Goal: Information Seeking & Learning: Learn about a topic

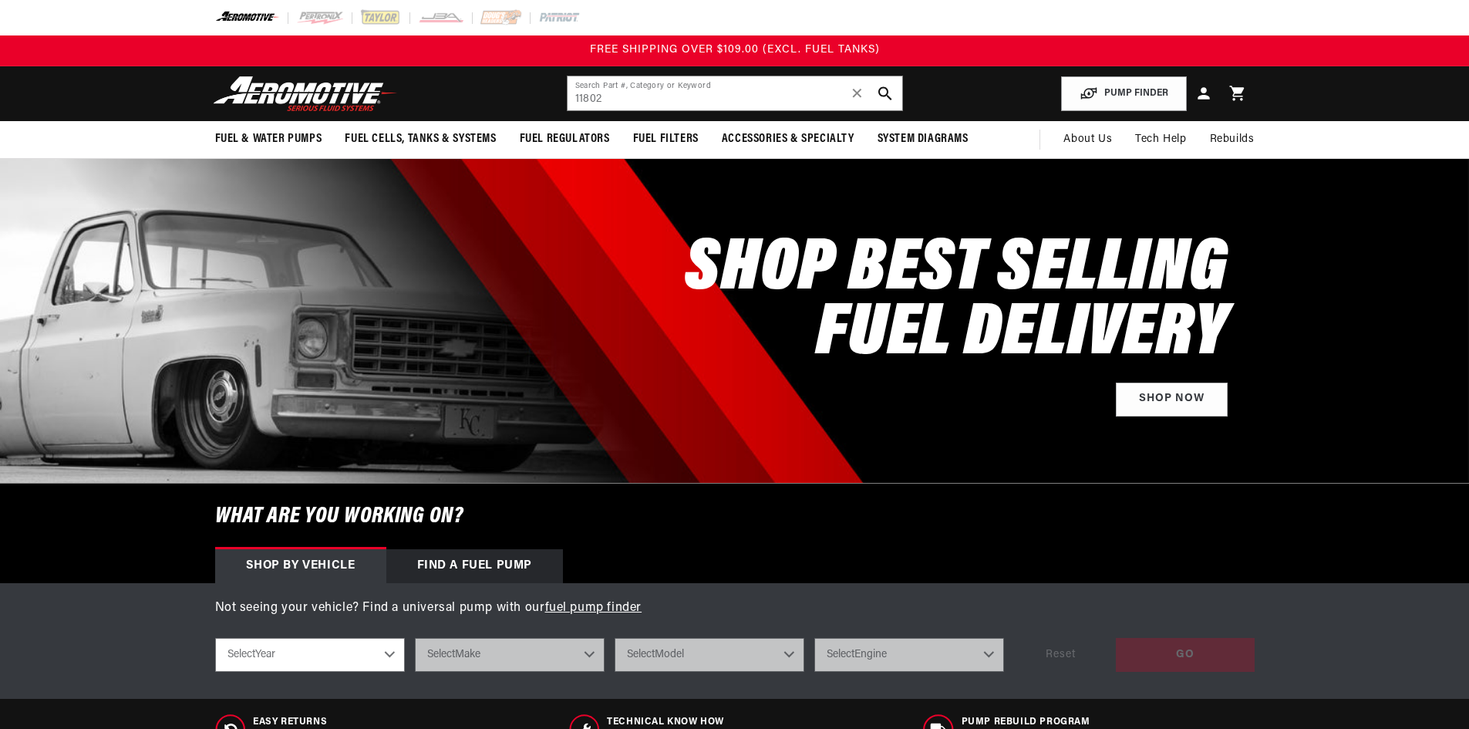
type input "11802"
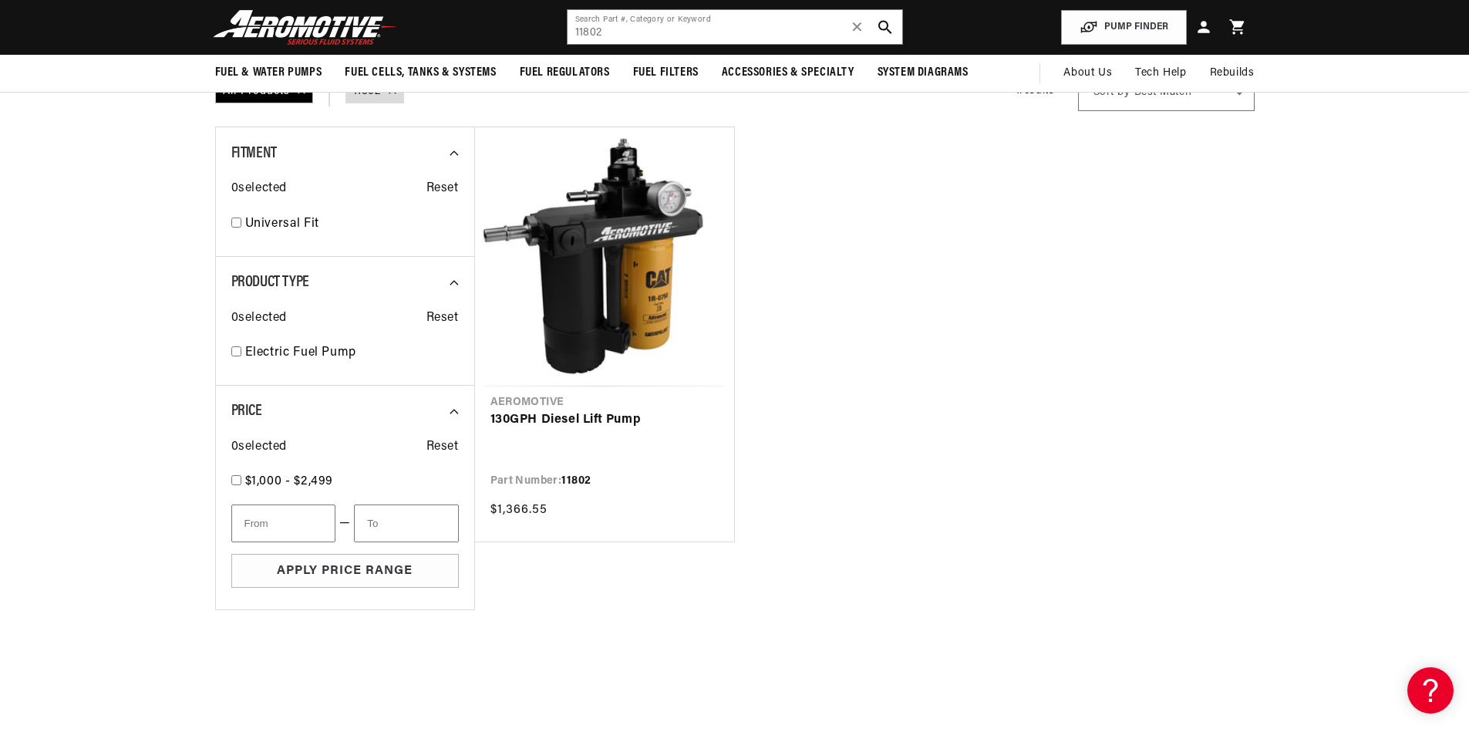
scroll to position [154, 0]
click at [570, 419] on link "130GPH Diesel Lift Pump" at bounding box center [604, 421] width 228 height 20
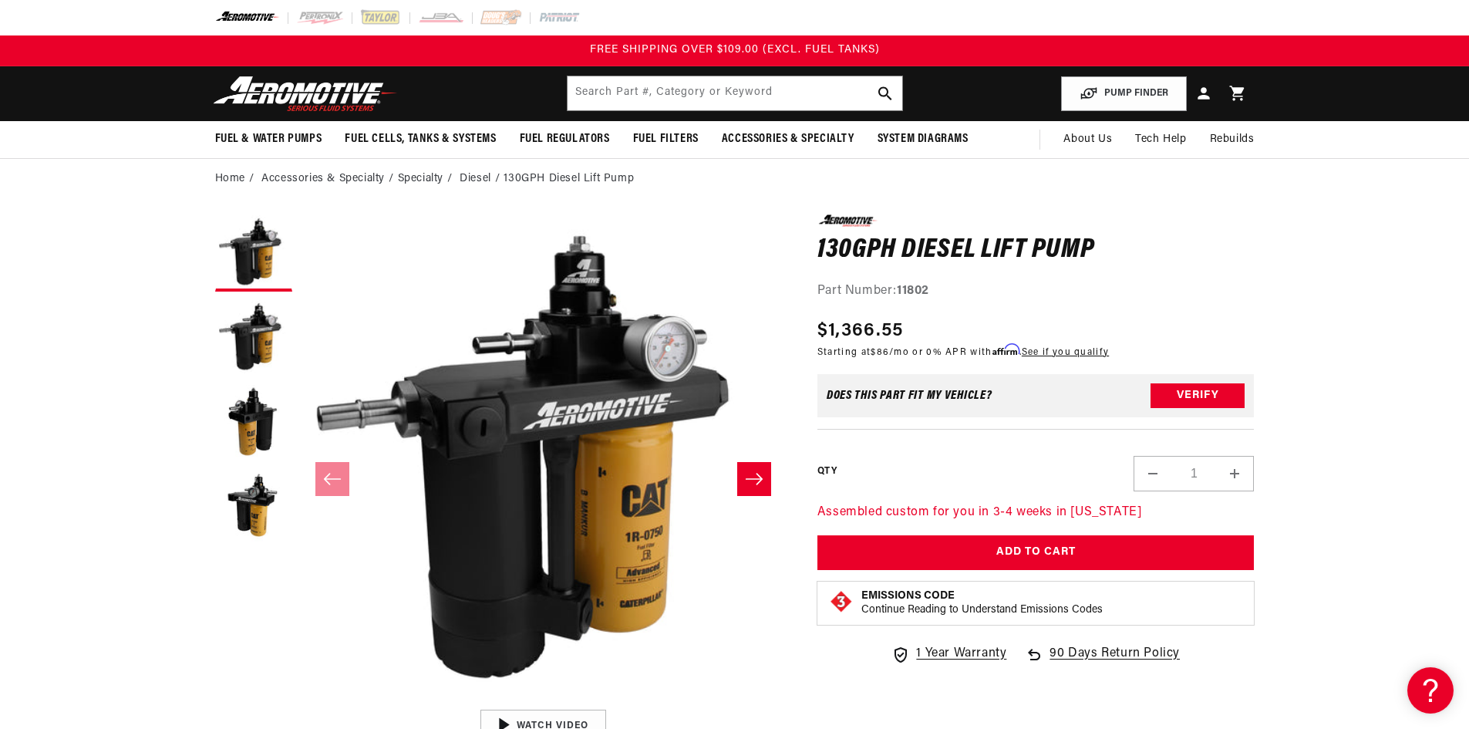
scroll to position [1, 0]
click at [258, 430] on button "Load image 3 in gallery view" at bounding box center [253, 422] width 77 height 77
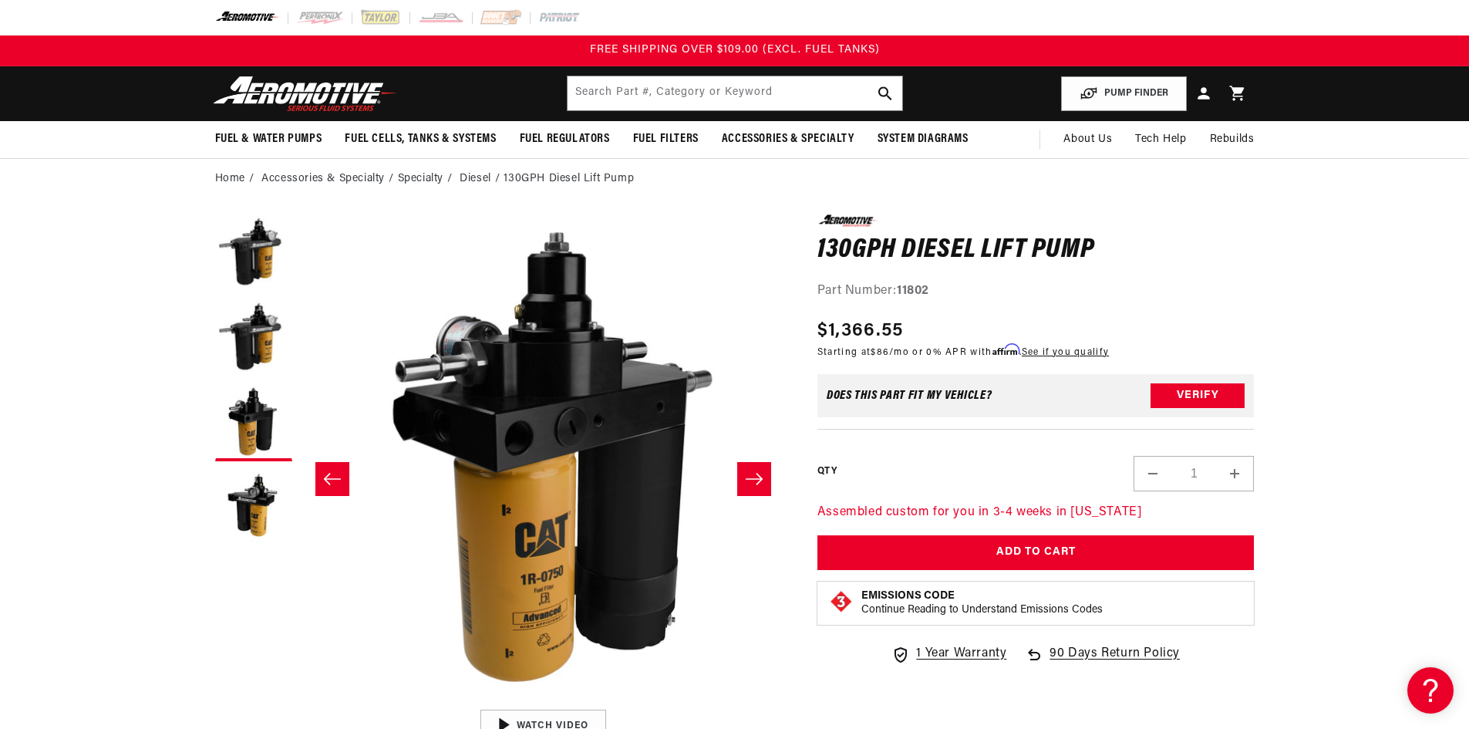
scroll to position [1, 974]
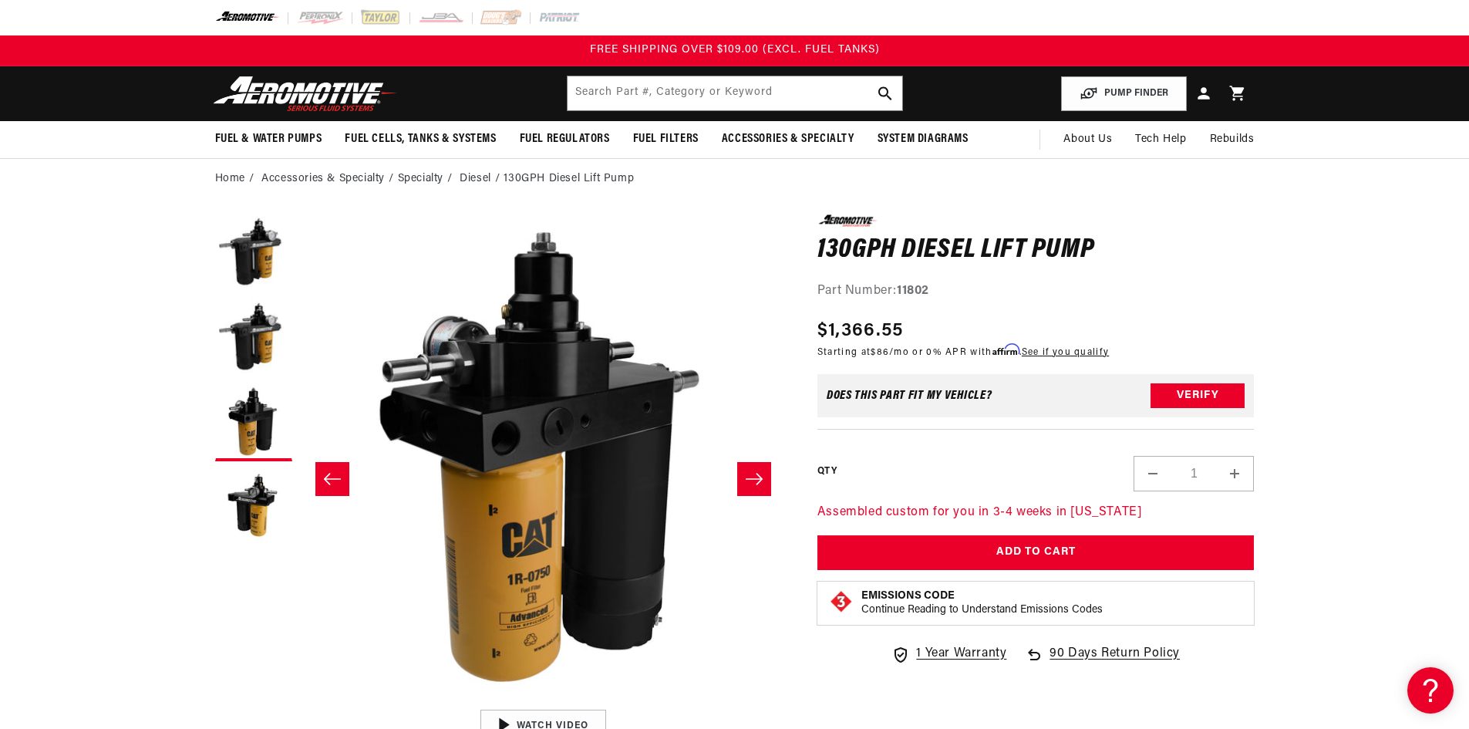
click at [251, 355] on button "Load image 2 in gallery view" at bounding box center [253, 337] width 77 height 77
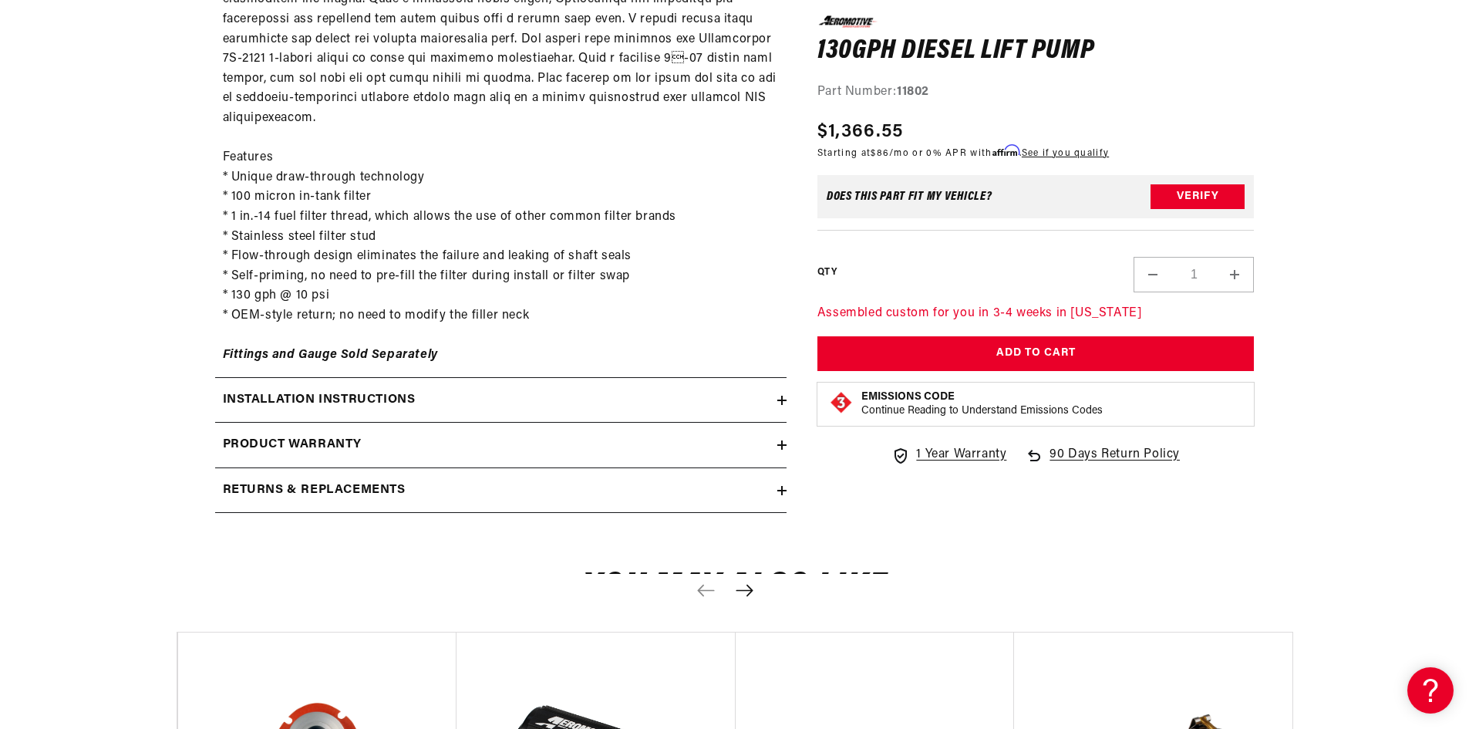
scroll to position [1002, 0]
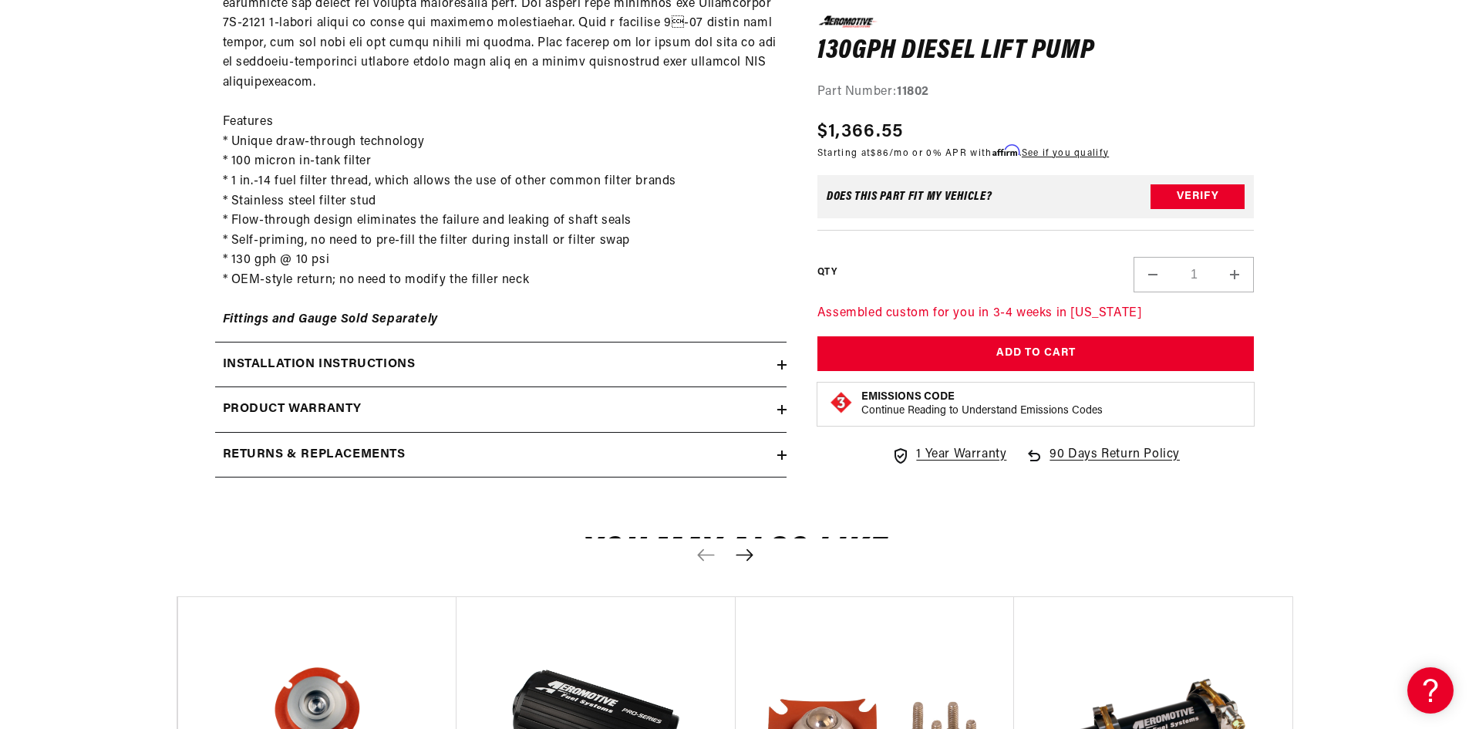
click at [352, 355] on h2 "Installation Instructions" at bounding box center [319, 365] width 193 height 20
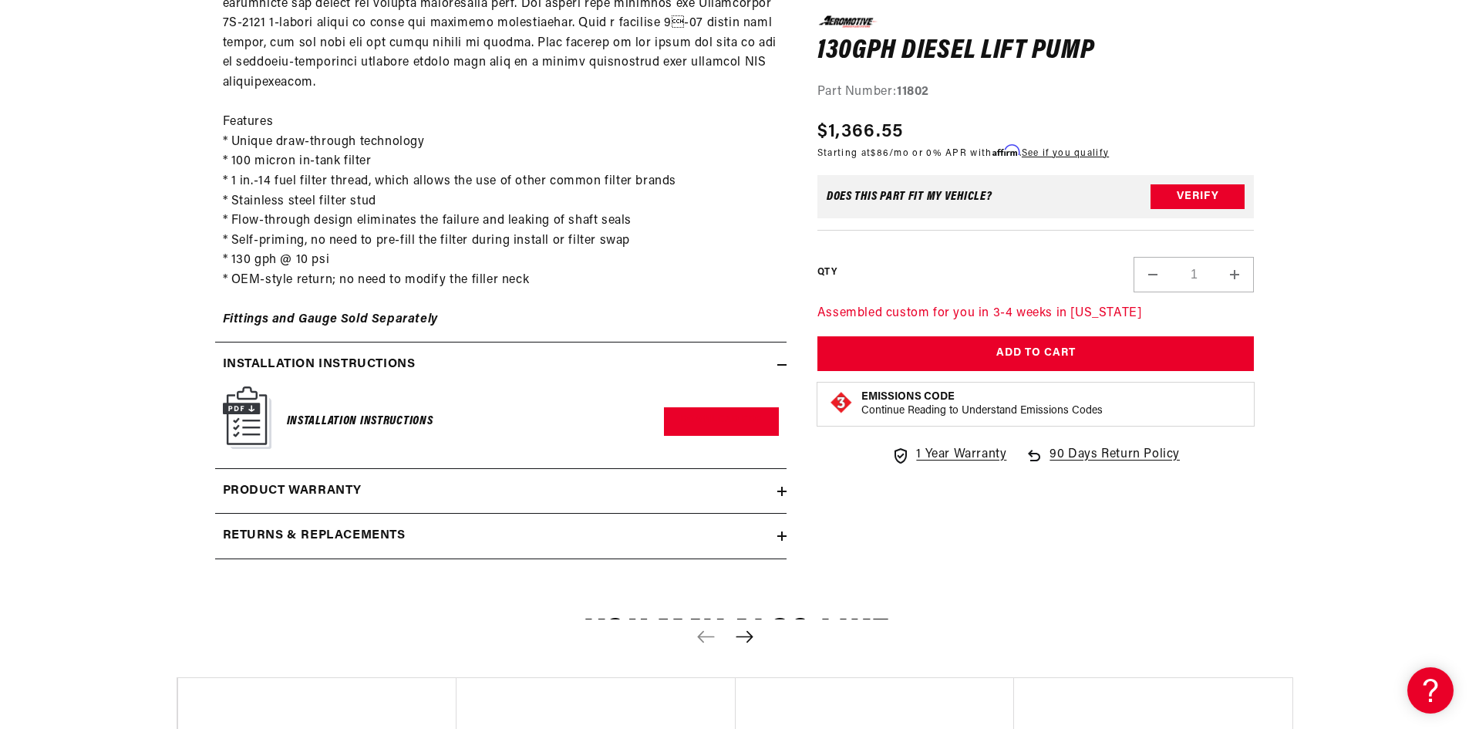
click at [339, 411] on h6 "Installation Instructions" at bounding box center [360, 421] width 147 height 21
click at [244, 394] on img at bounding box center [247, 417] width 49 height 62
click at [339, 481] on h2 "Product warranty" at bounding box center [293, 491] width 140 height 20
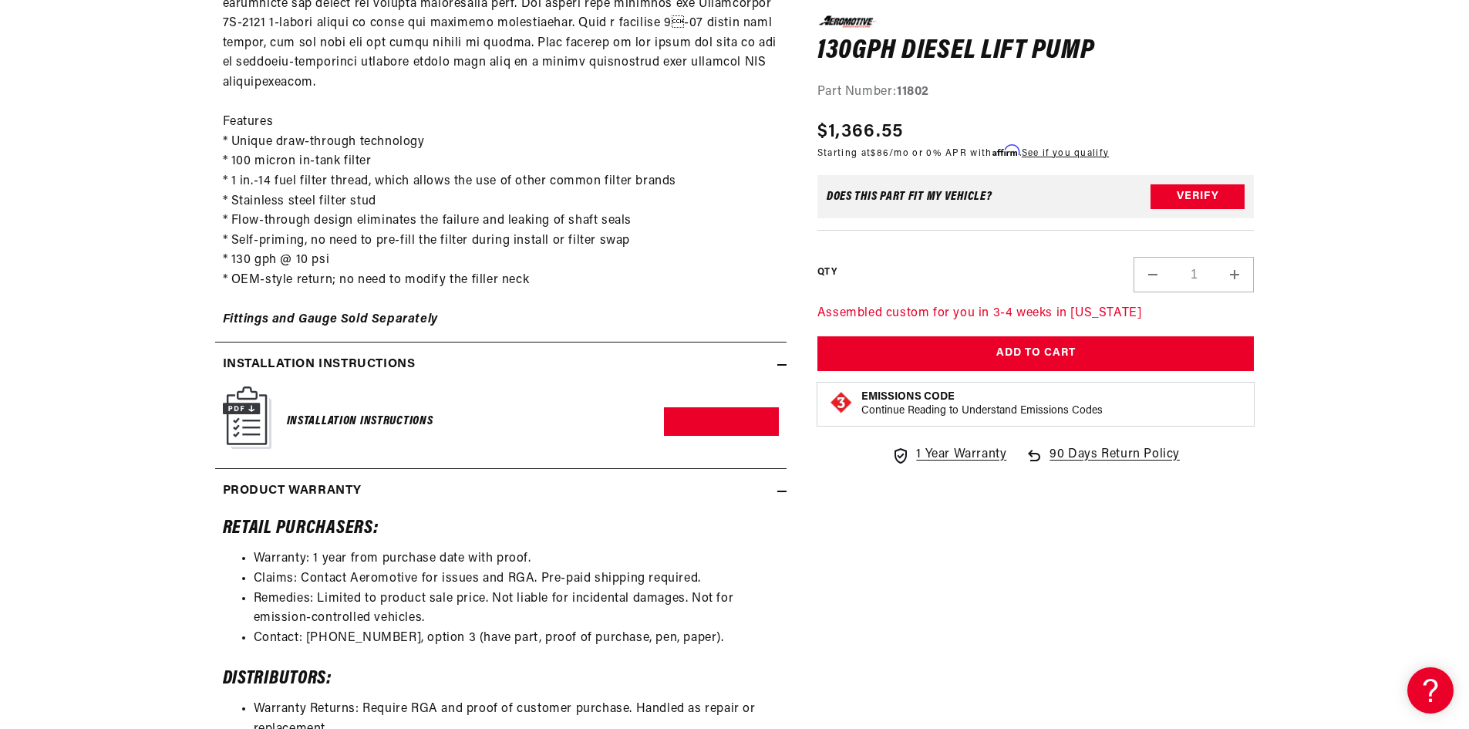
click at [327, 481] on h2 "Product warranty" at bounding box center [293, 491] width 140 height 20
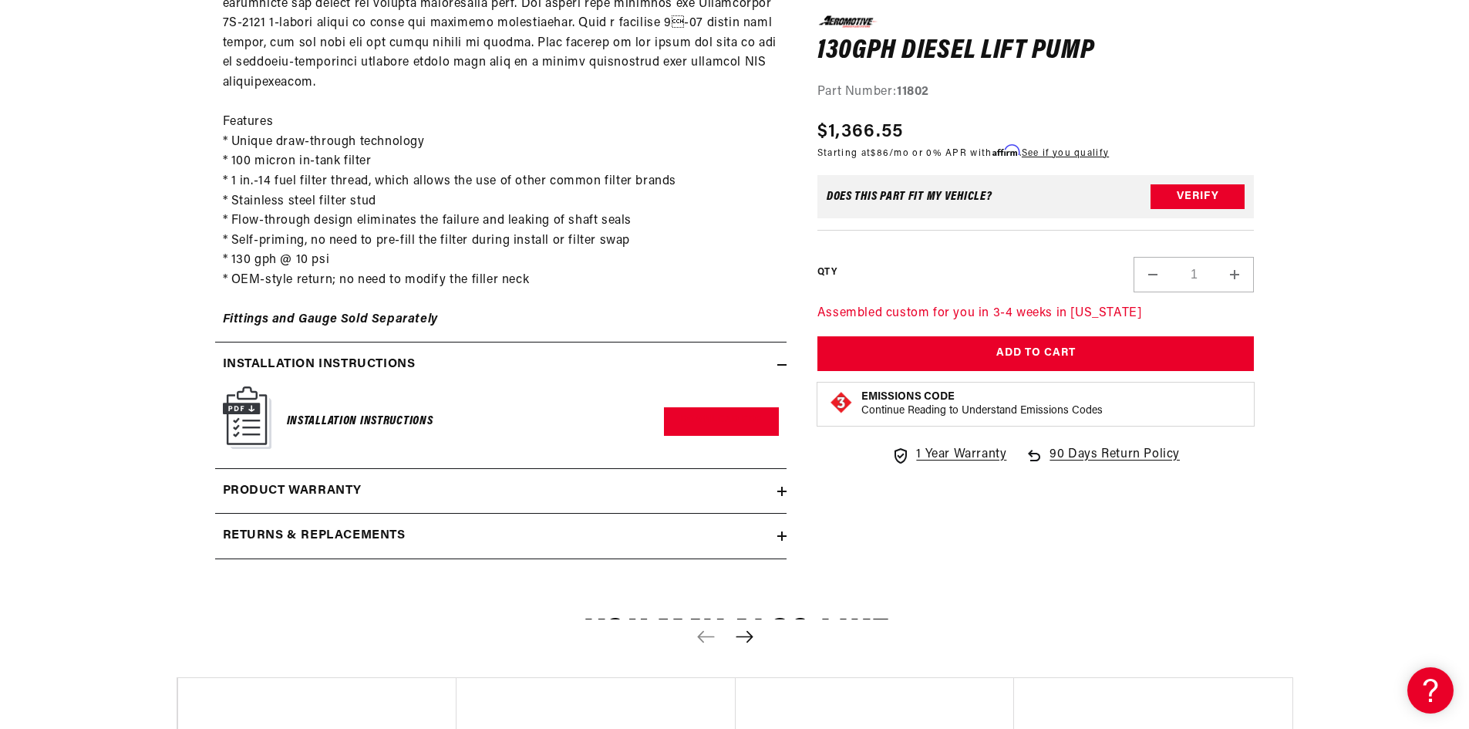
click at [754, 407] on link "Download PDF" at bounding box center [721, 421] width 115 height 29
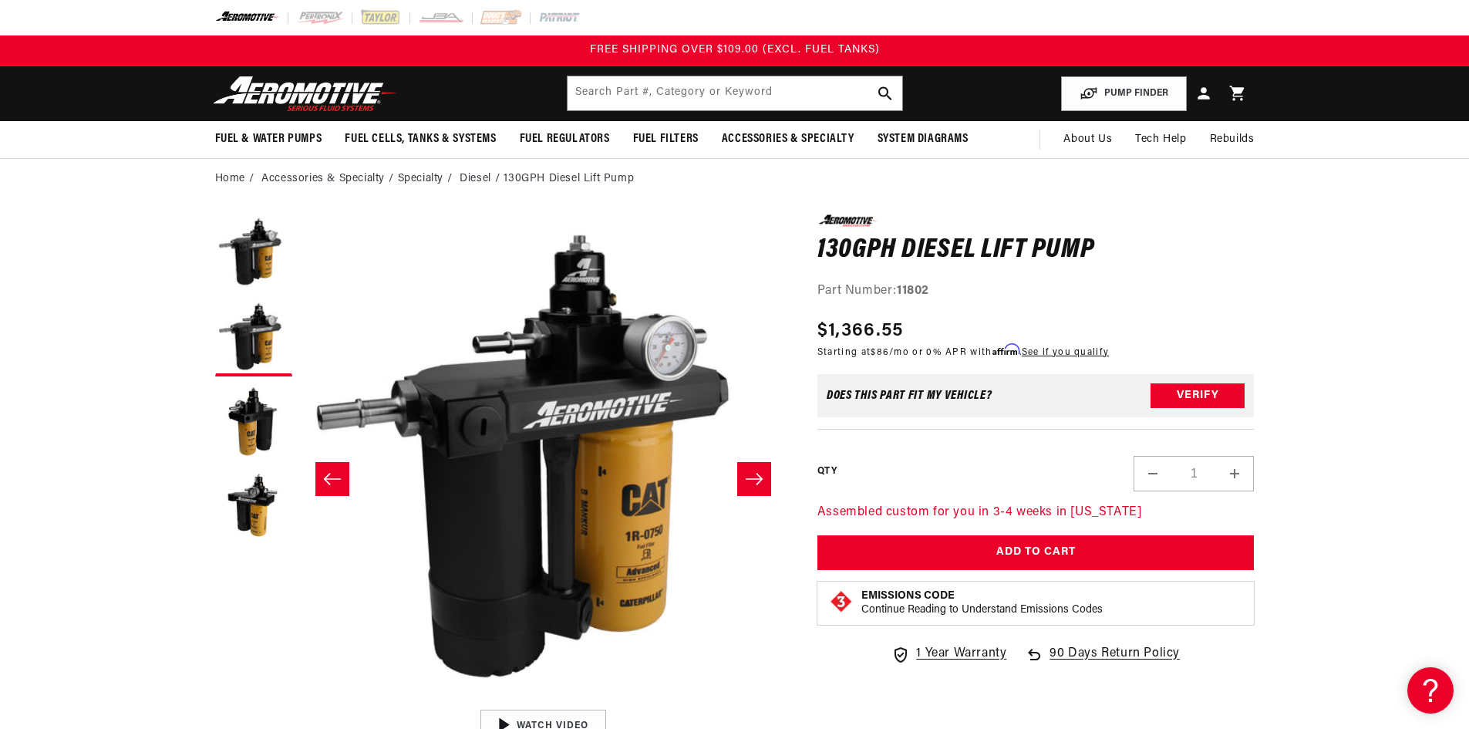
scroll to position [0, 487]
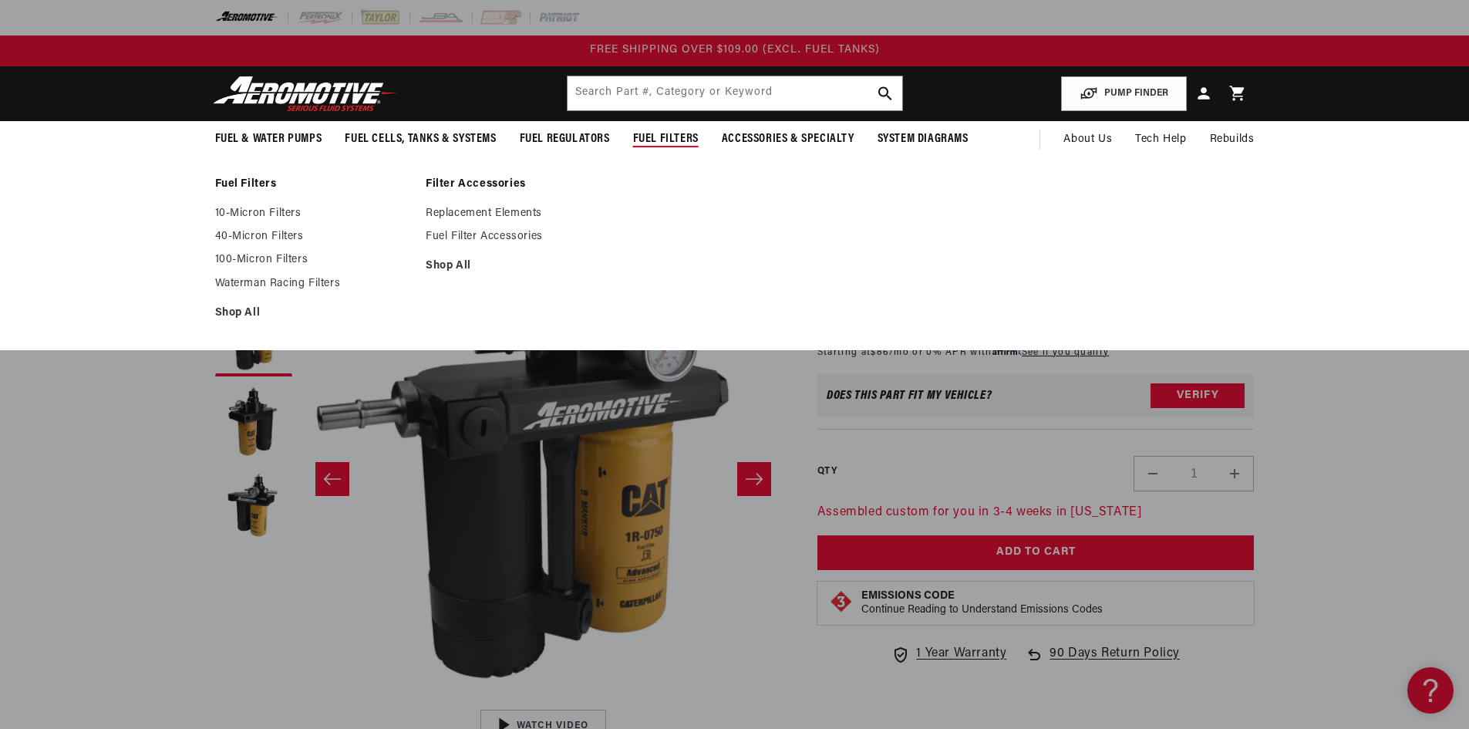
click at [655, 143] on span "Fuel Filters" at bounding box center [666, 139] width 66 height 16
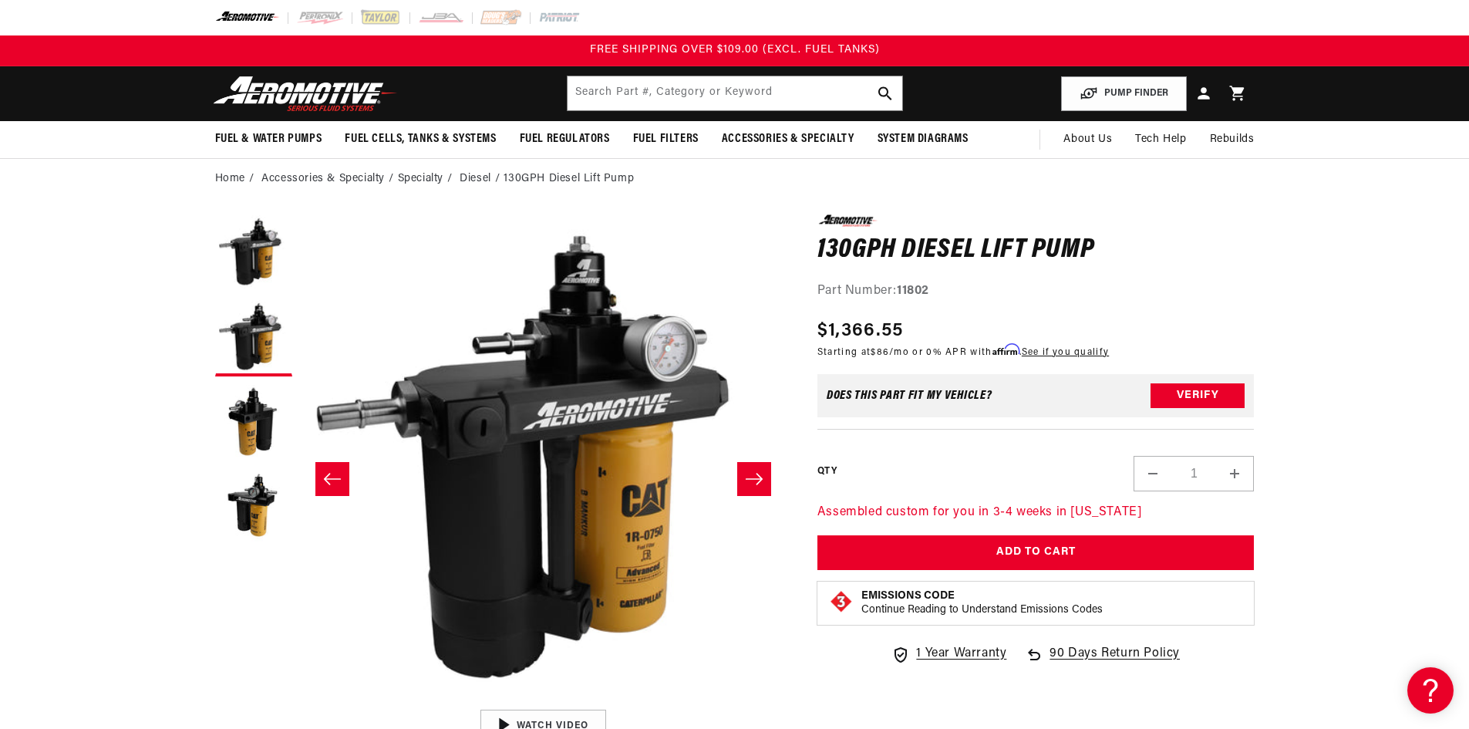
click at [672, 139] on span "Fuel Filters" at bounding box center [666, 139] width 66 height 16
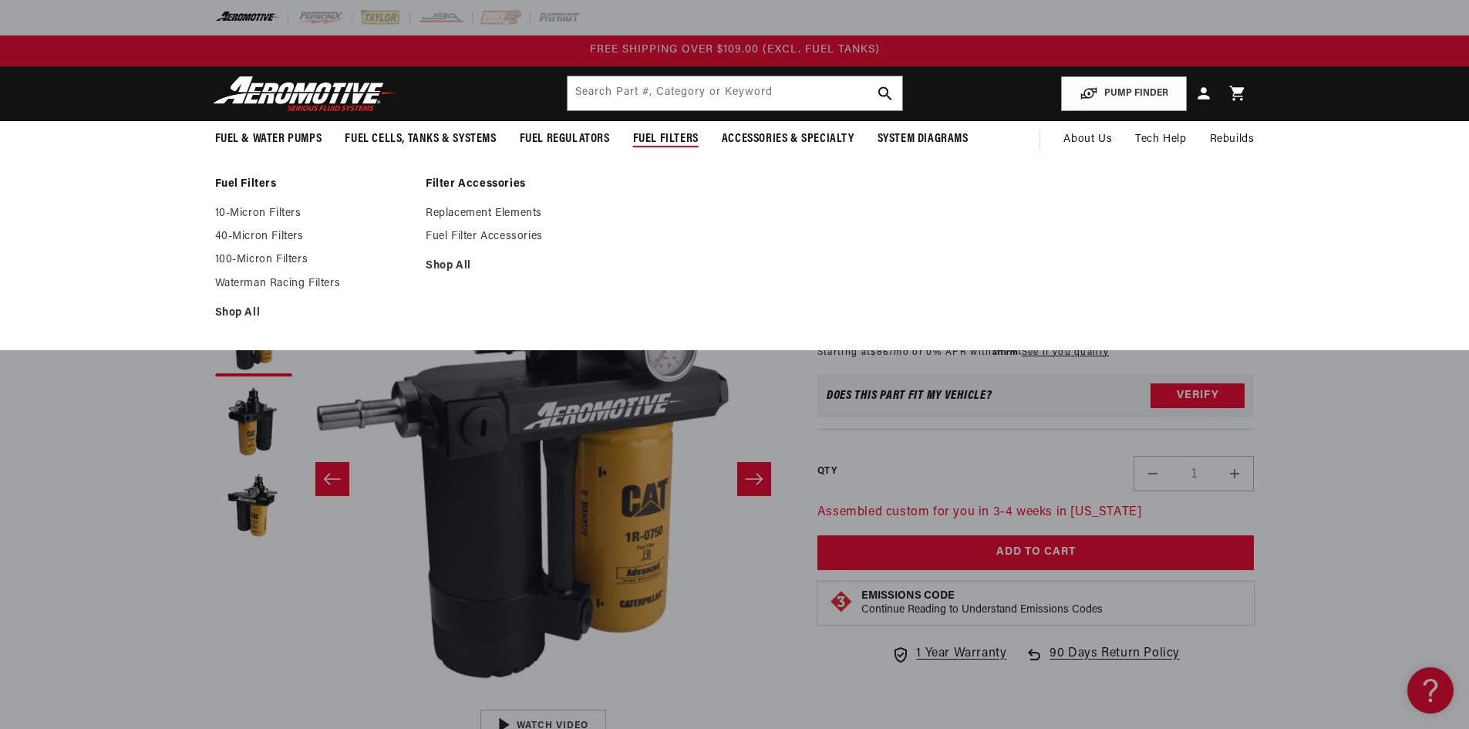
click at [241, 311] on link "Shop All" at bounding box center [313, 313] width 196 height 14
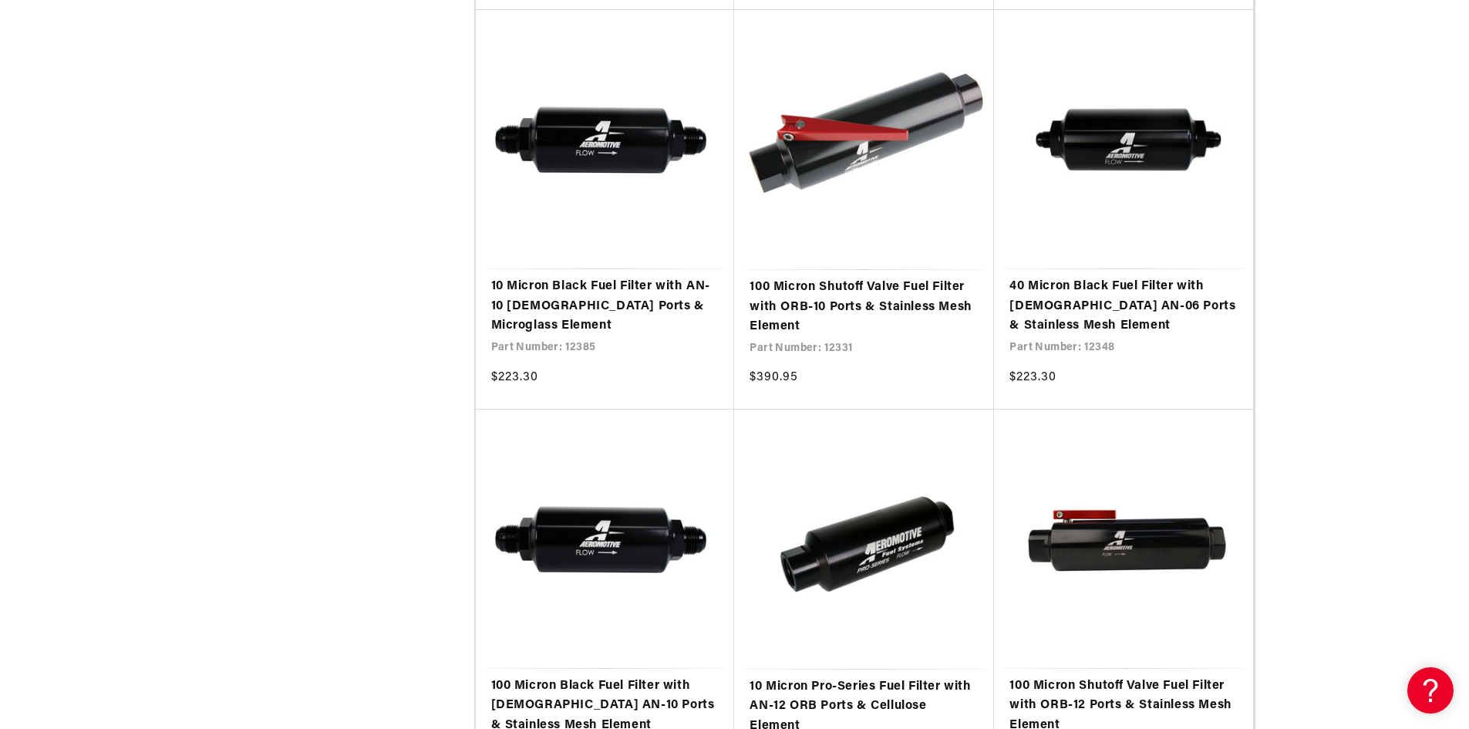
scroll to position [2853, 0]
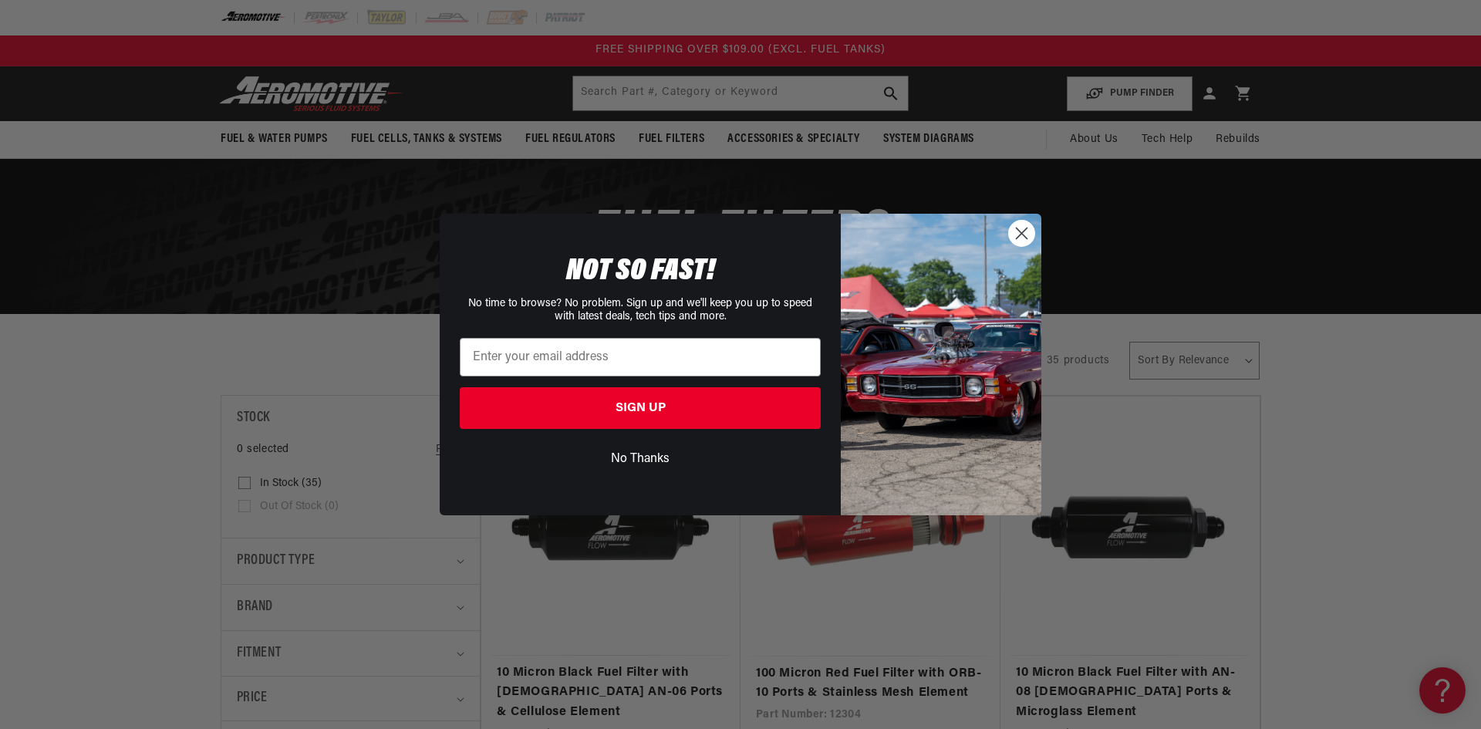
click at [1016, 235] on circle "Close dialog" at bounding box center [1021, 233] width 25 height 25
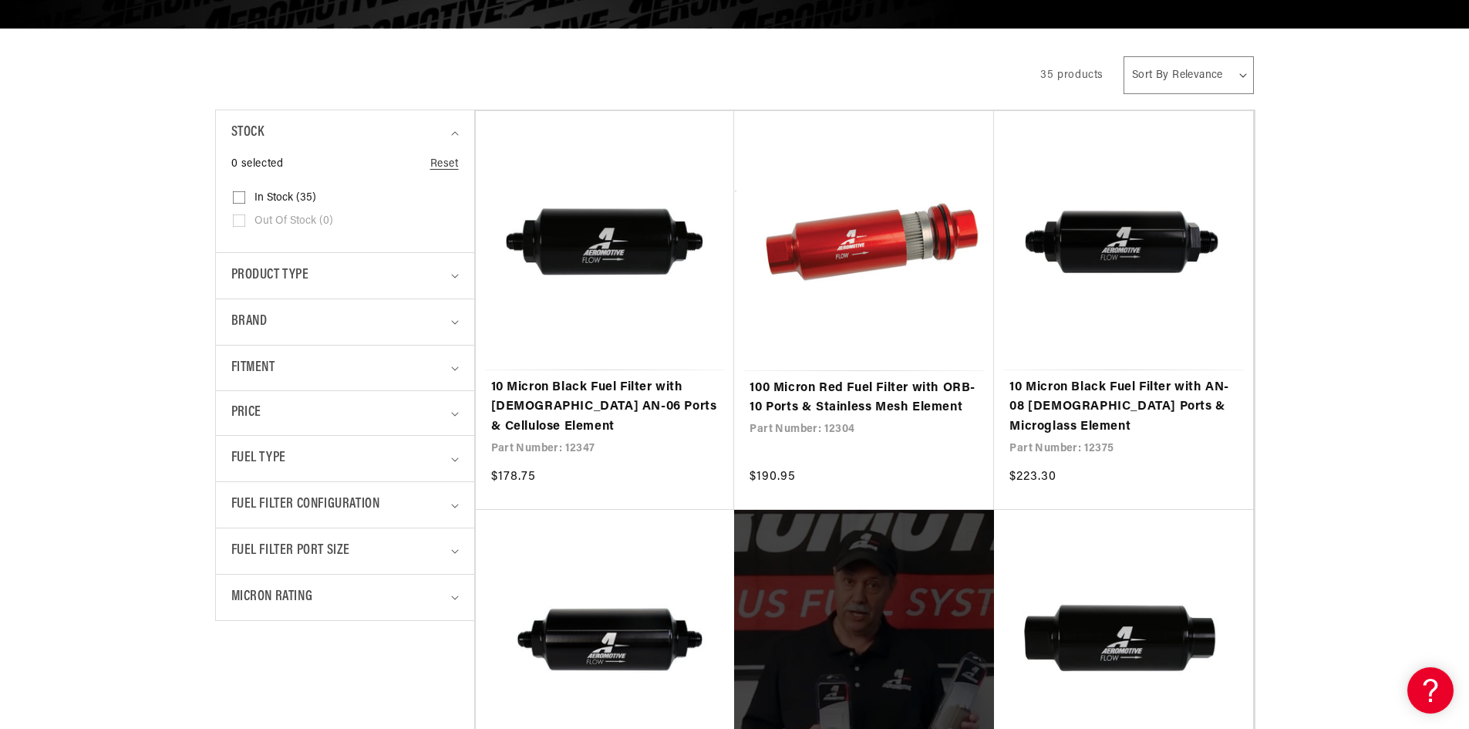
scroll to position [308, 0]
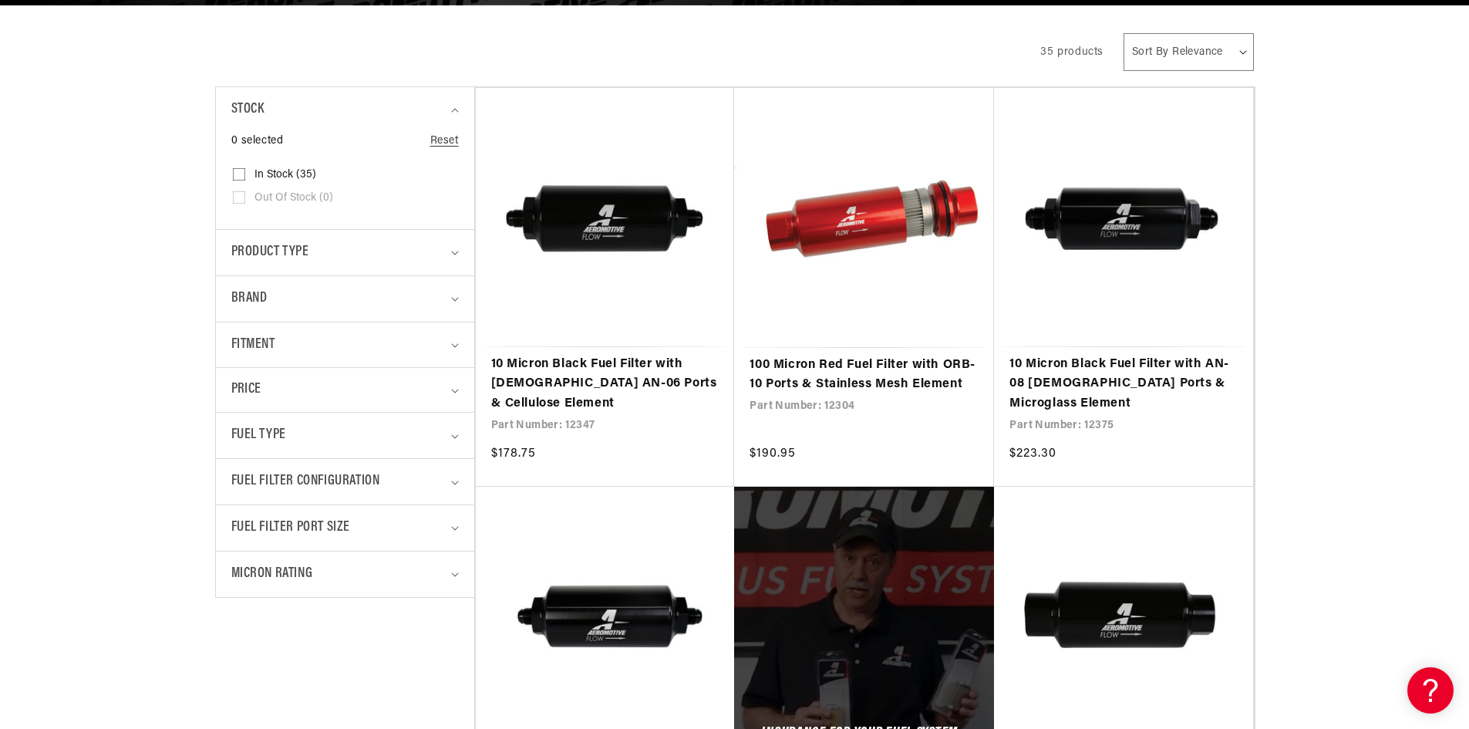
click at [281, 432] on span "Fuel Type" at bounding box center [258, 435] width 55 height 22
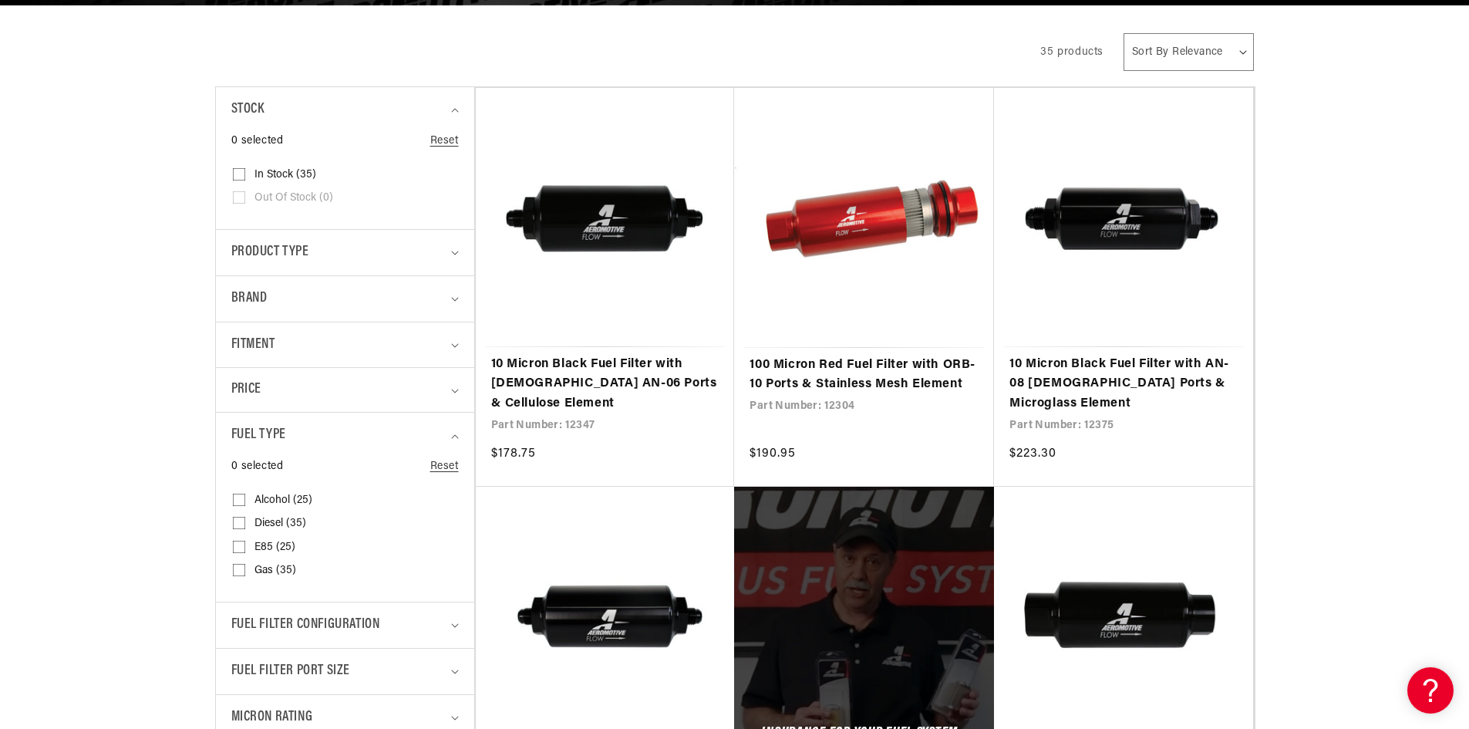
click at [243, 524] on input "Diesel (35) Diesel (35 products)" at bounding box center [239, 526] width 12 height 12
checkbox input "true"
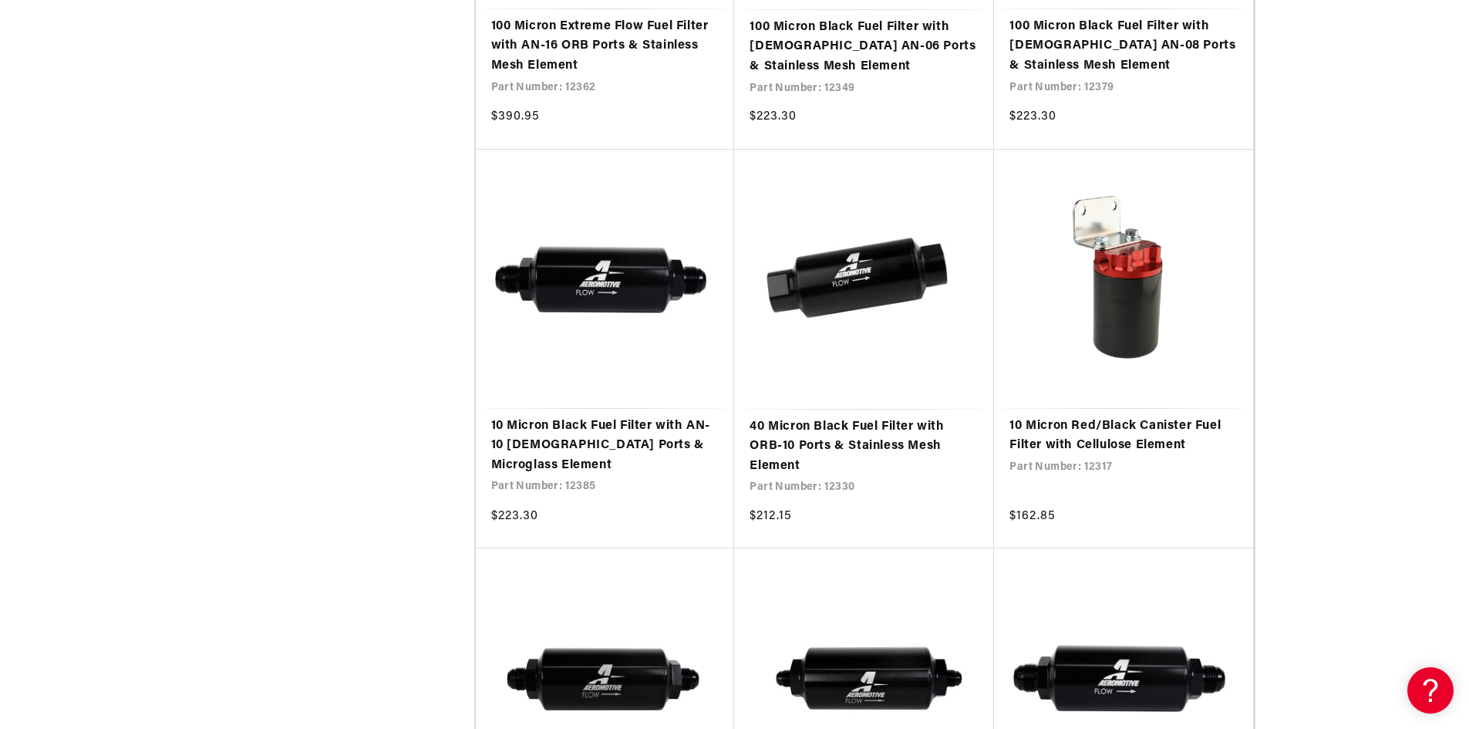
scroll to position [2622, 0]
click at [1089, 416] on link "10 Micron Red/Black Canister Fuel Filter with Cellulose Element" at bounding box center [1123, 435] width 228 height 39
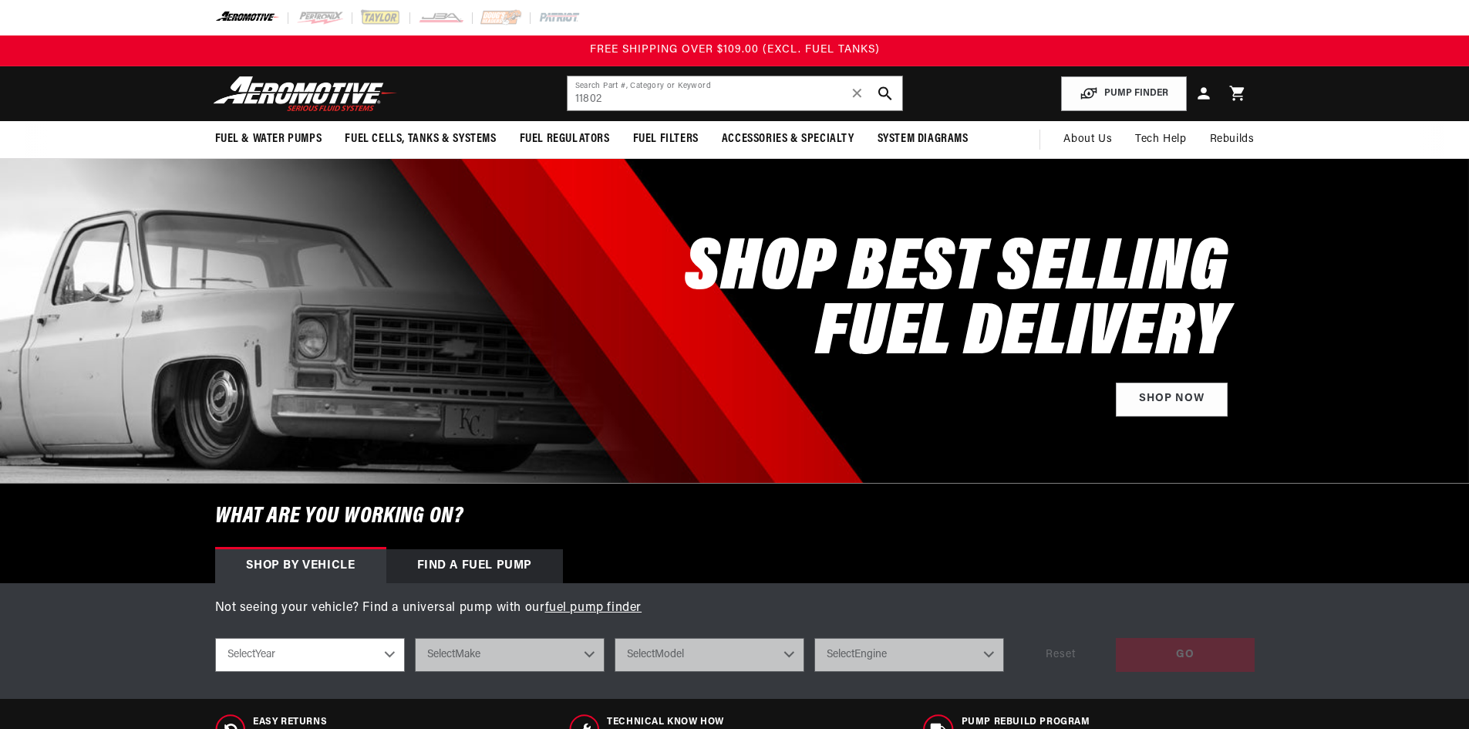
type input "11802"
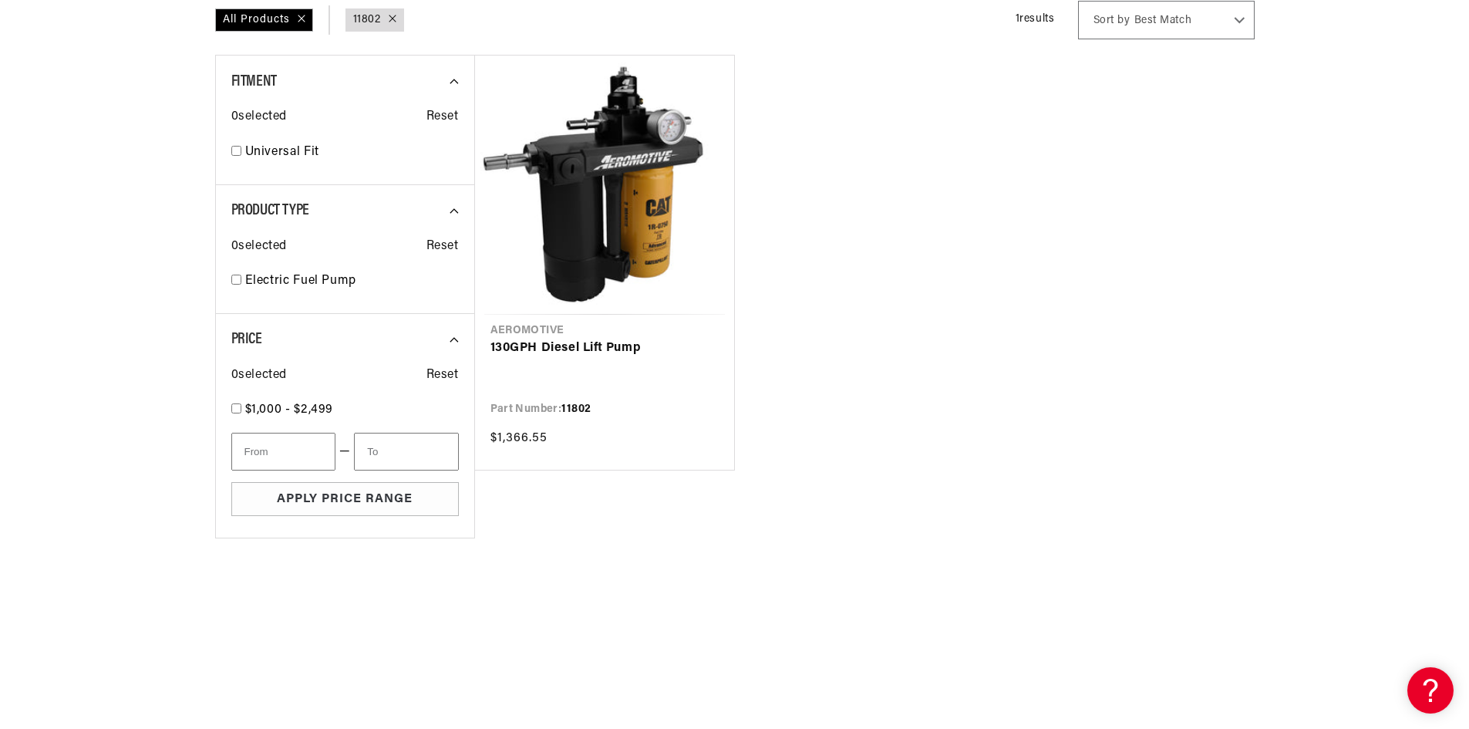
scroll to position [231, 0]
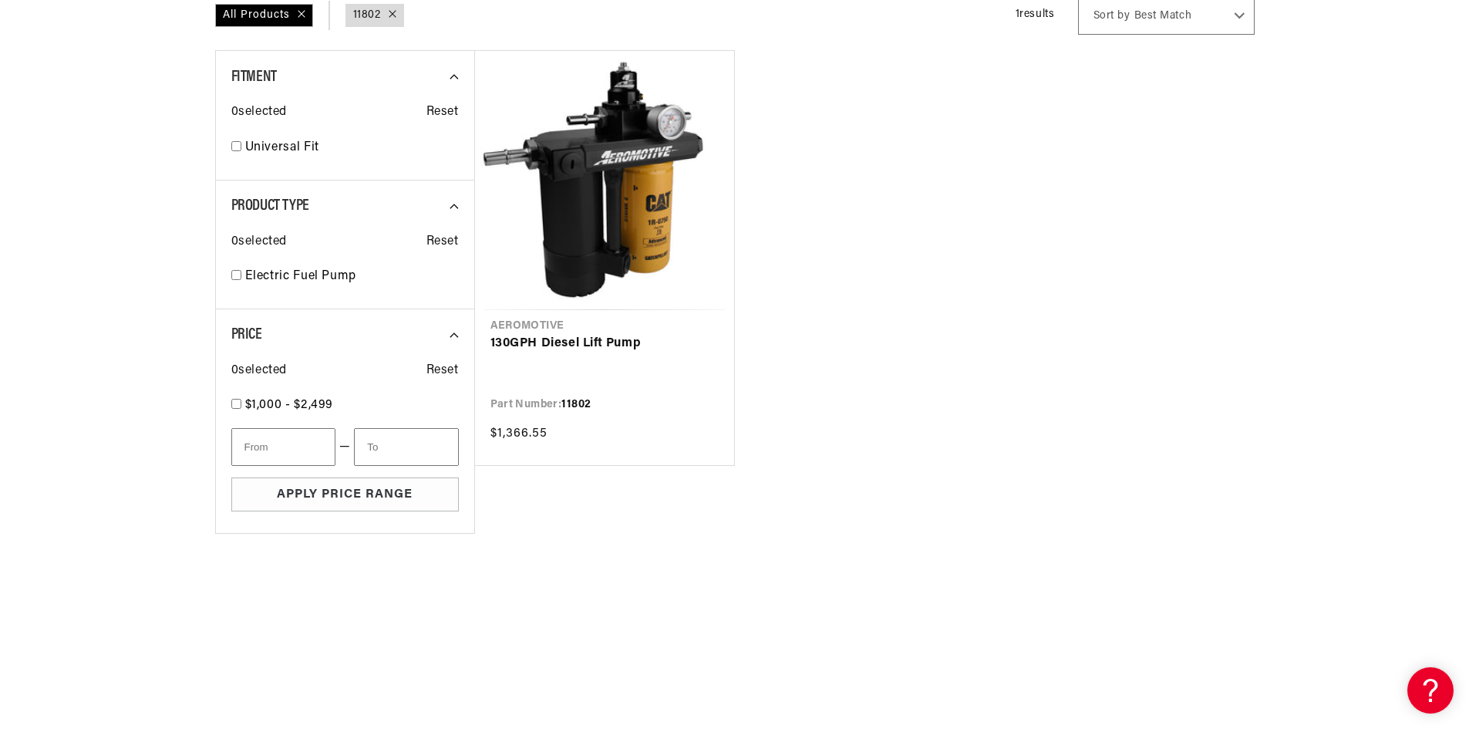
click at [530, 354] on link "130GPH Diesel Lift Pump" at bounding box center [604, 344] width 228 height 20
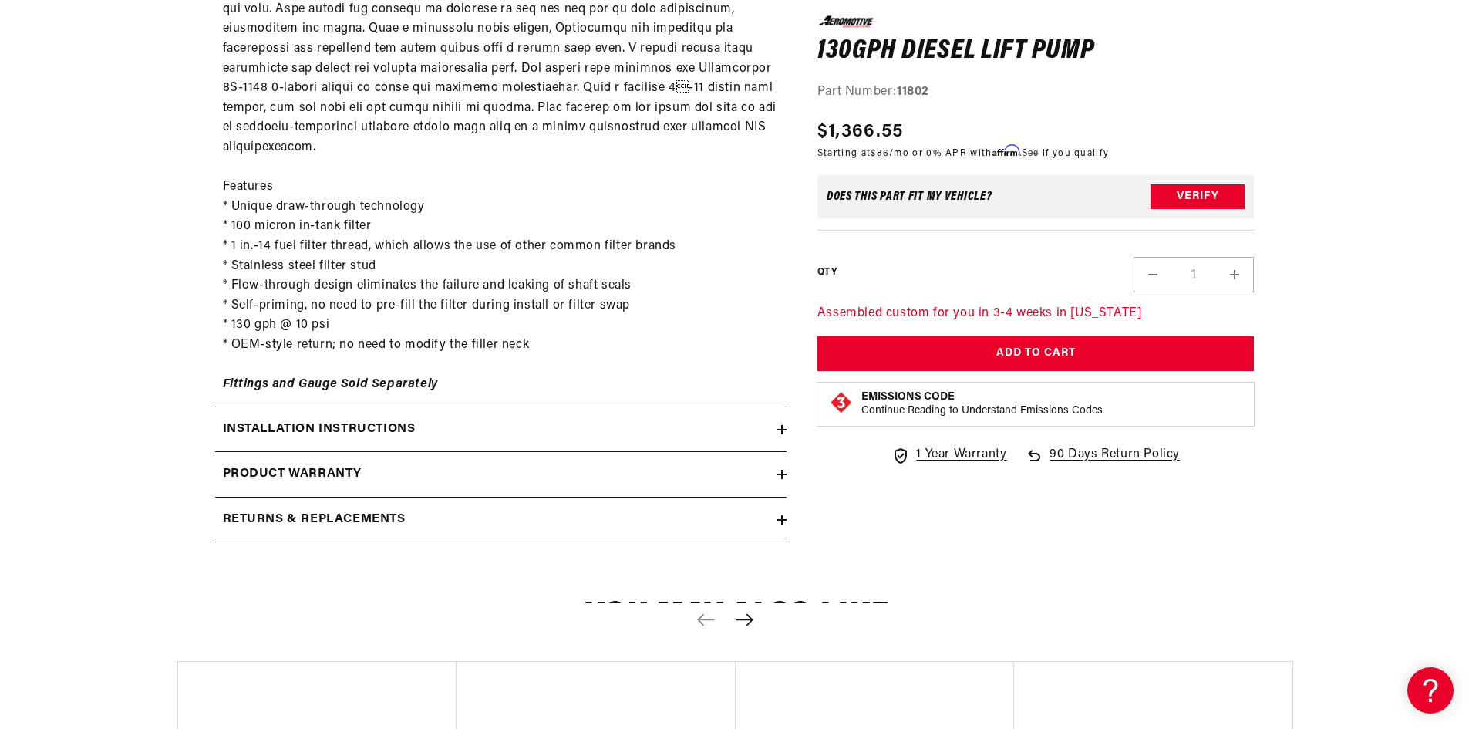
scroll to position [1157, 0]
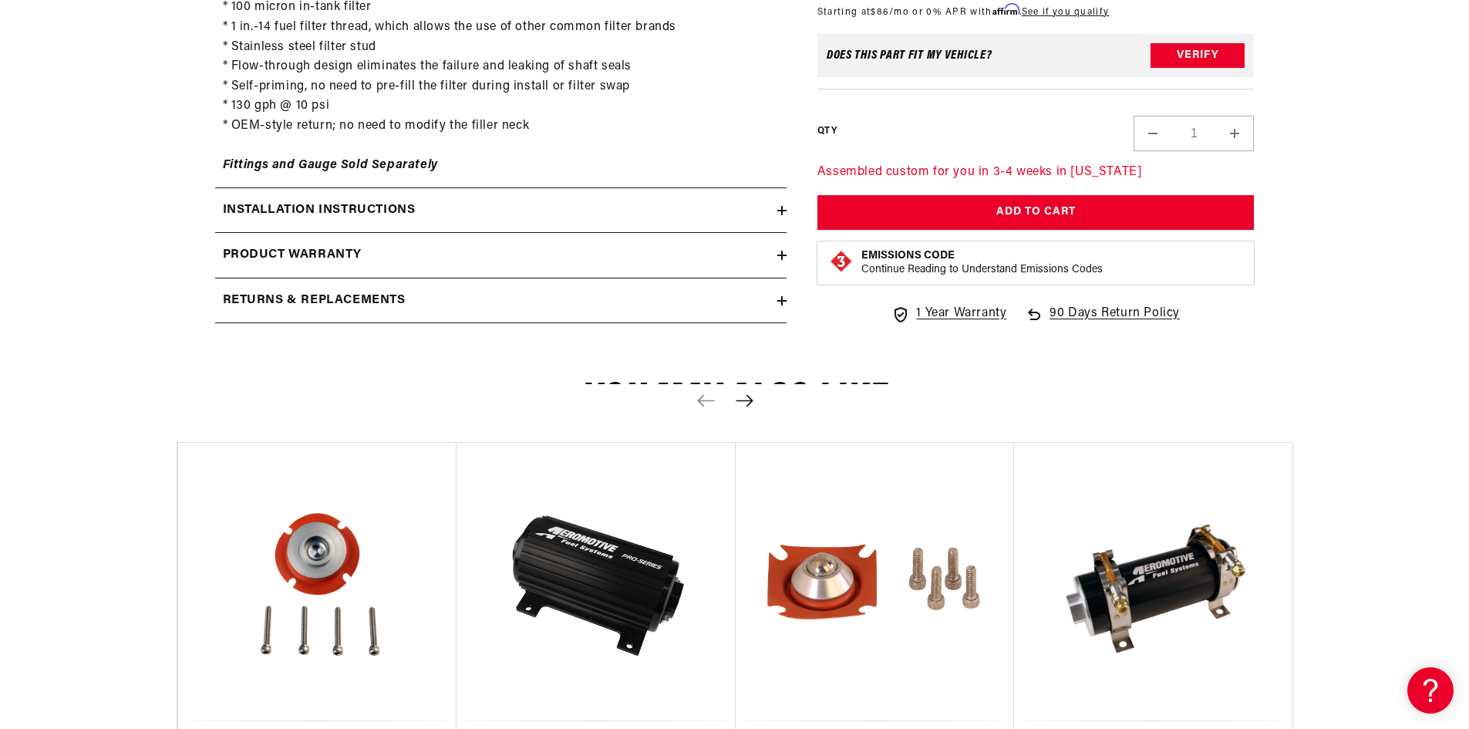
click at [329, 188] on summary "Installation Instructions" at bounding box center [500, 210] width 571 height 45
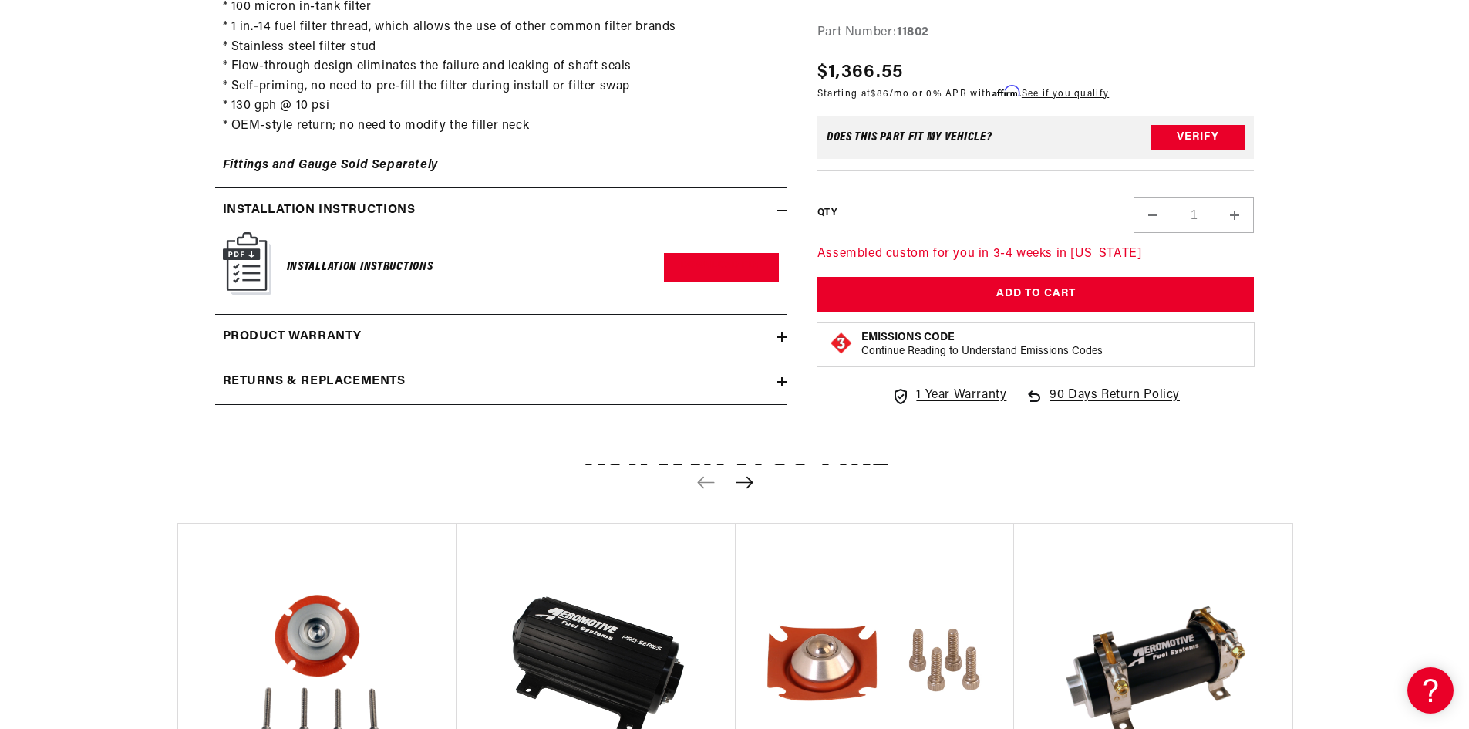
click at [702, 253] on link "Download PDF" at bounding box center [721, 267] width 115 height 29
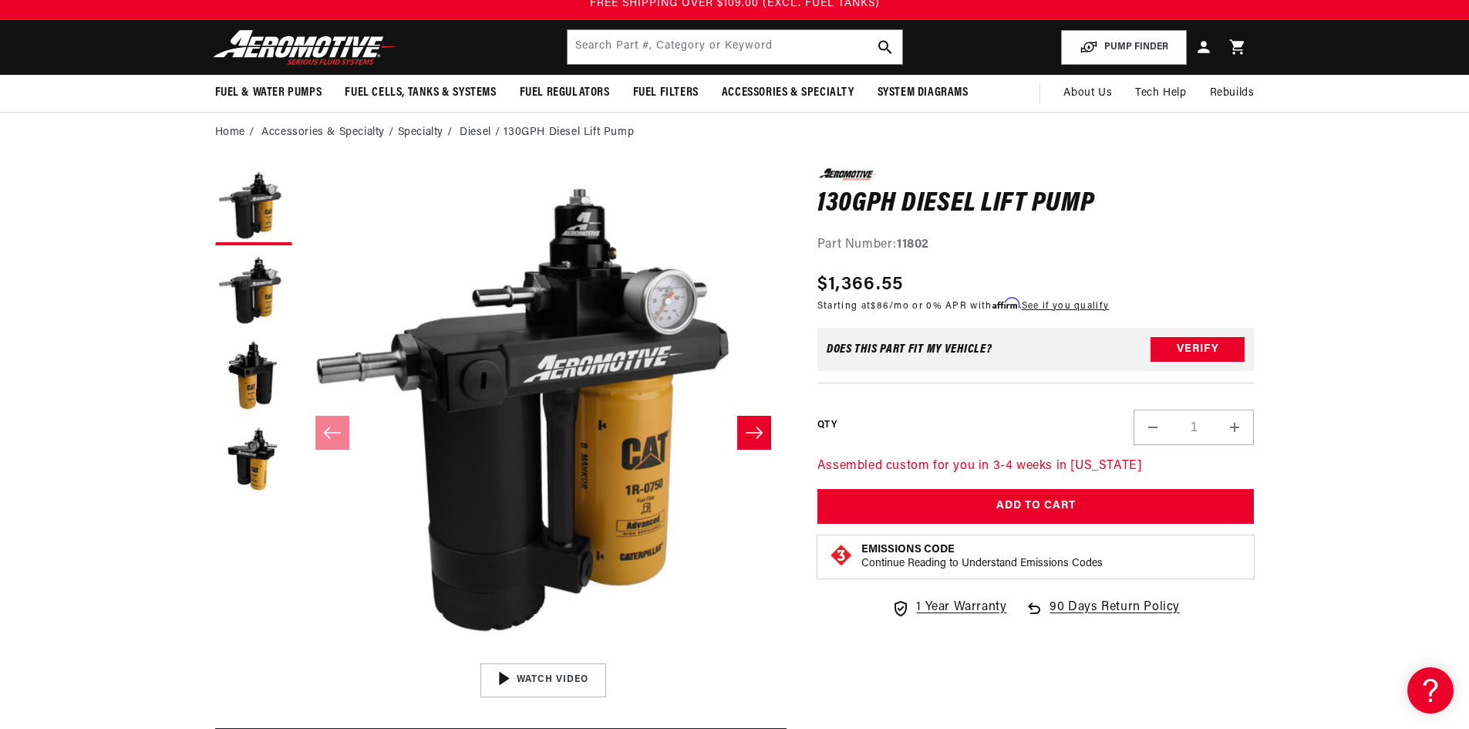
scroll to position [0, 0]
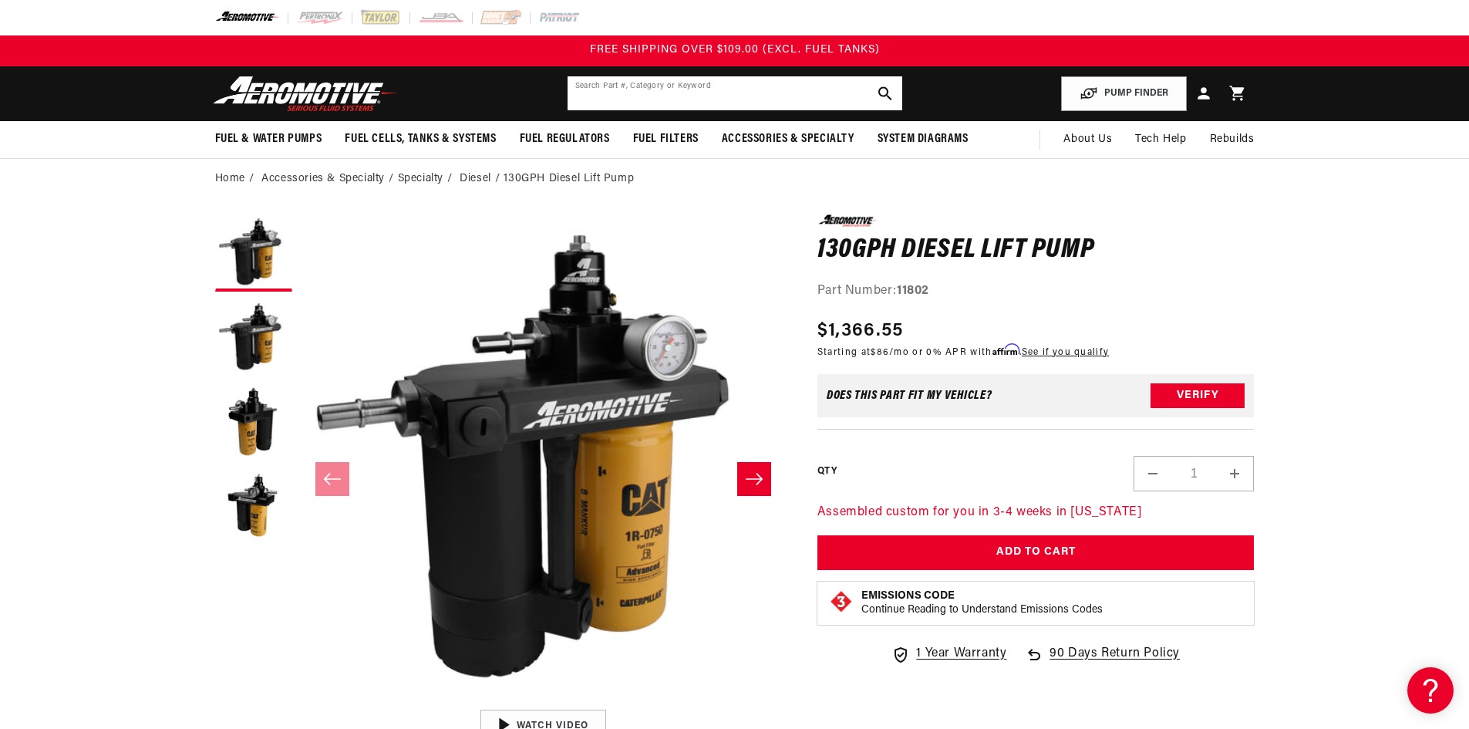
click at [639, 95] on input "text" at bounding box center [735, 93] width 335 height 34
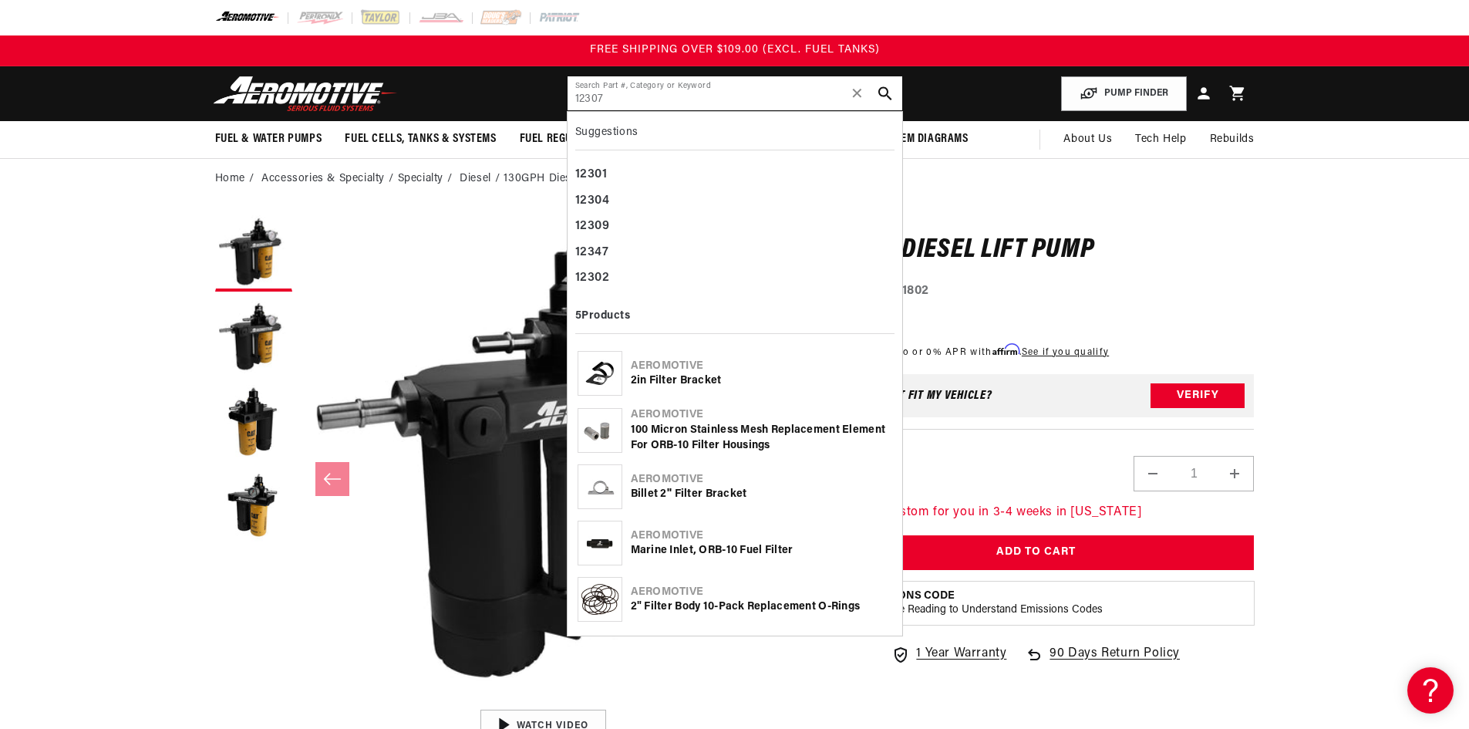
type input "12307"
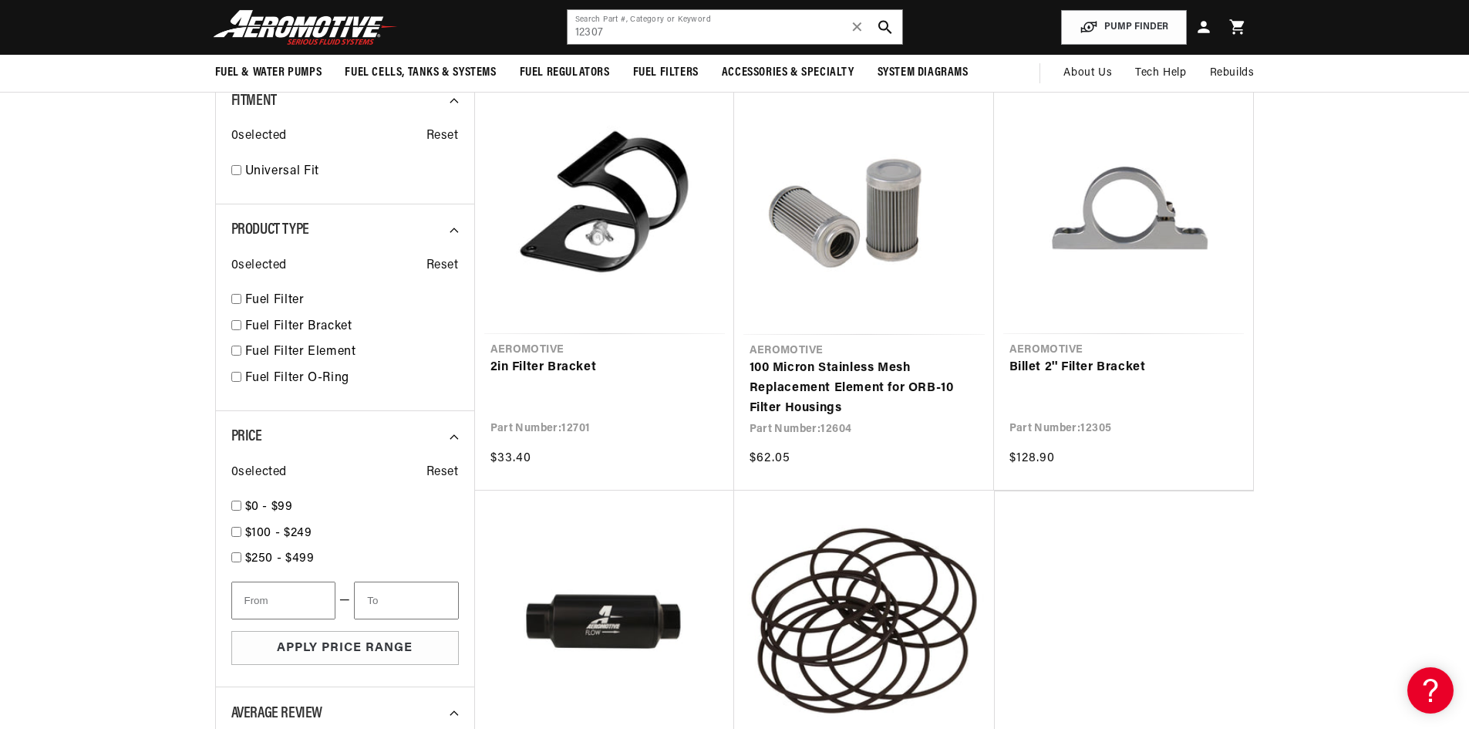
scroll to position [154, 0]
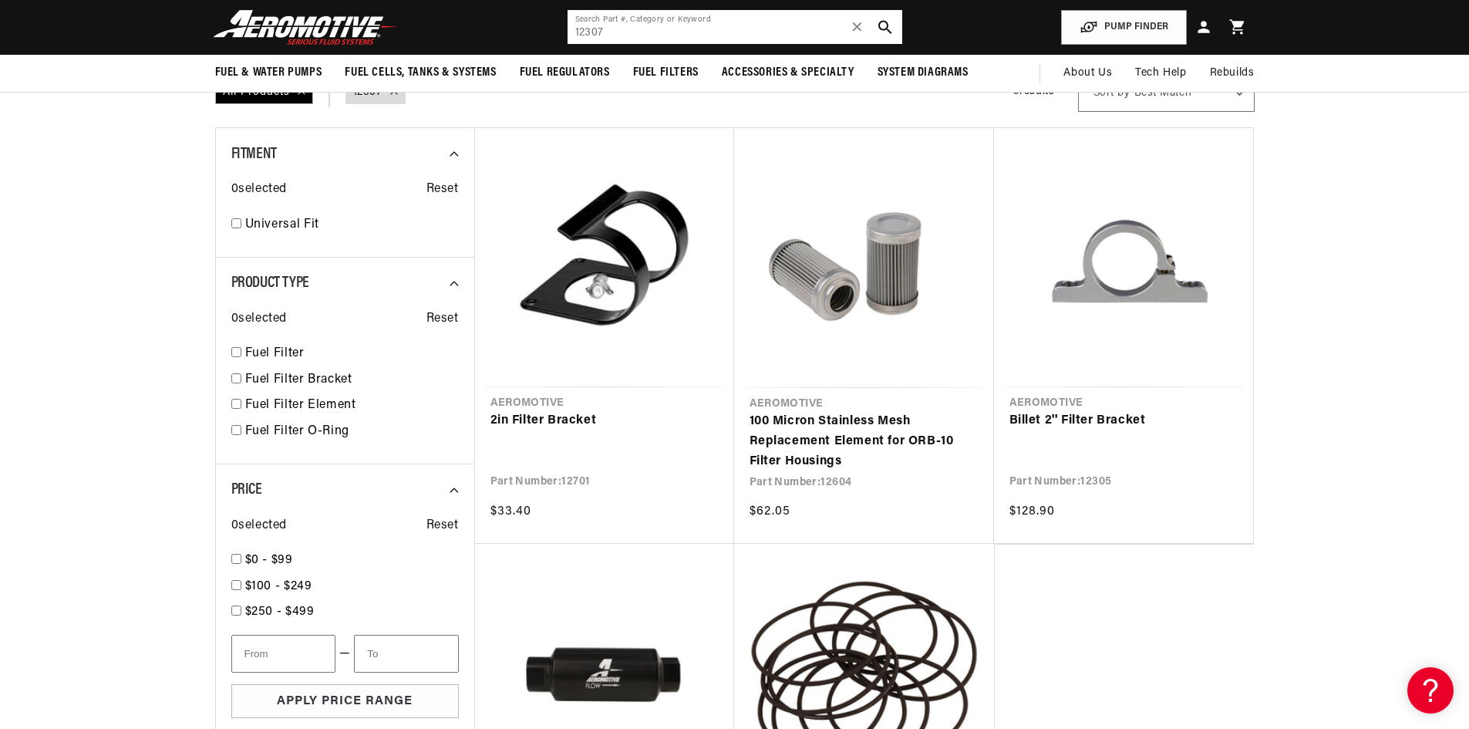
click at [675, 35] on input "12307" at bounding box center [735, 27] width 335 height 34
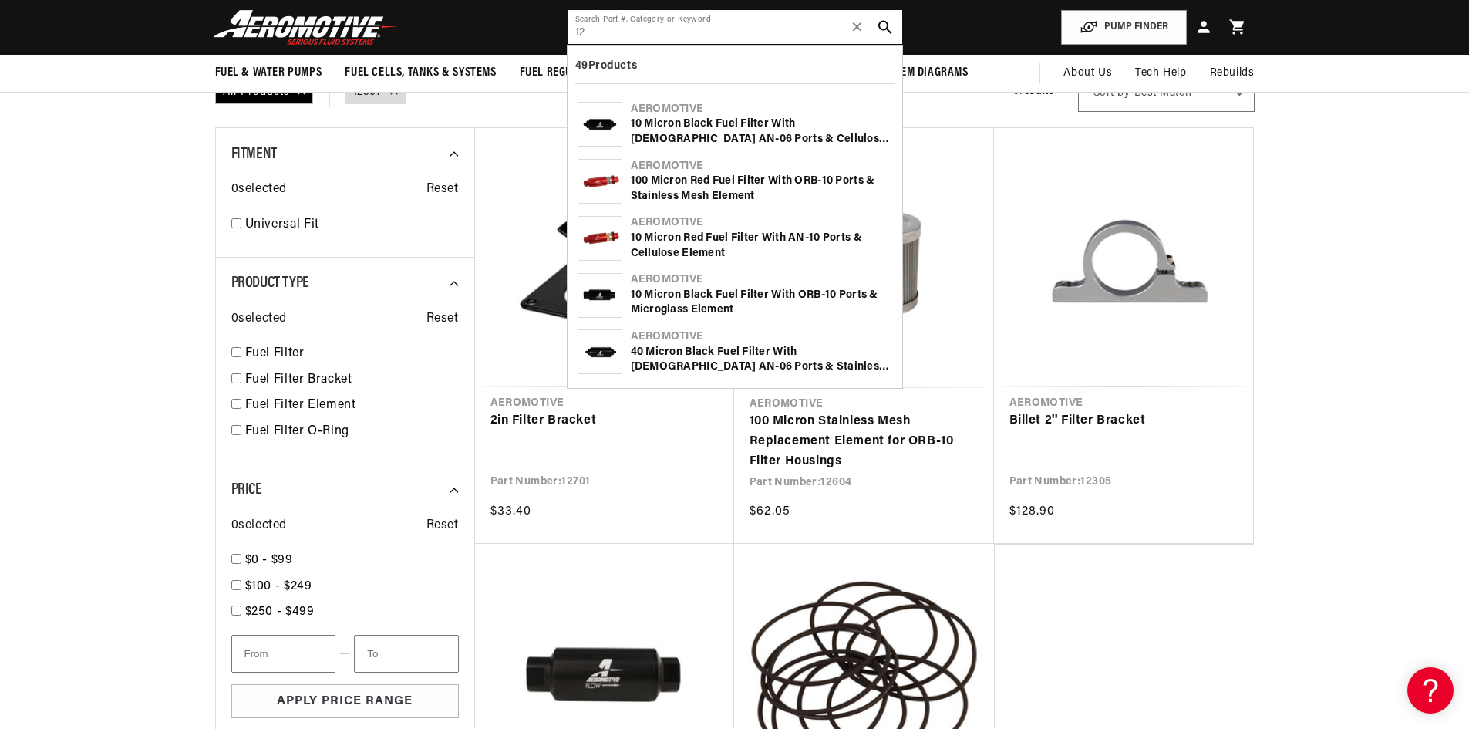
type input "1"
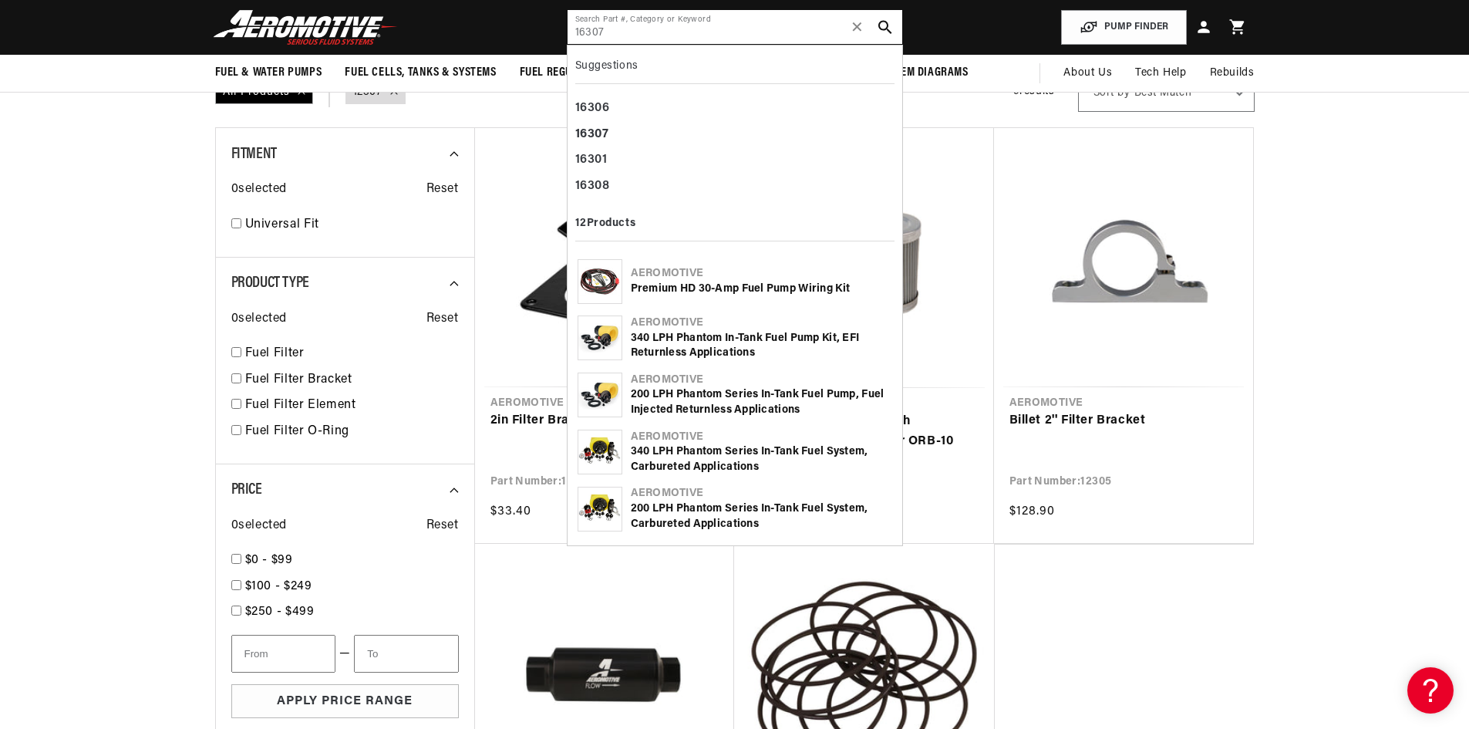
type input "16307"
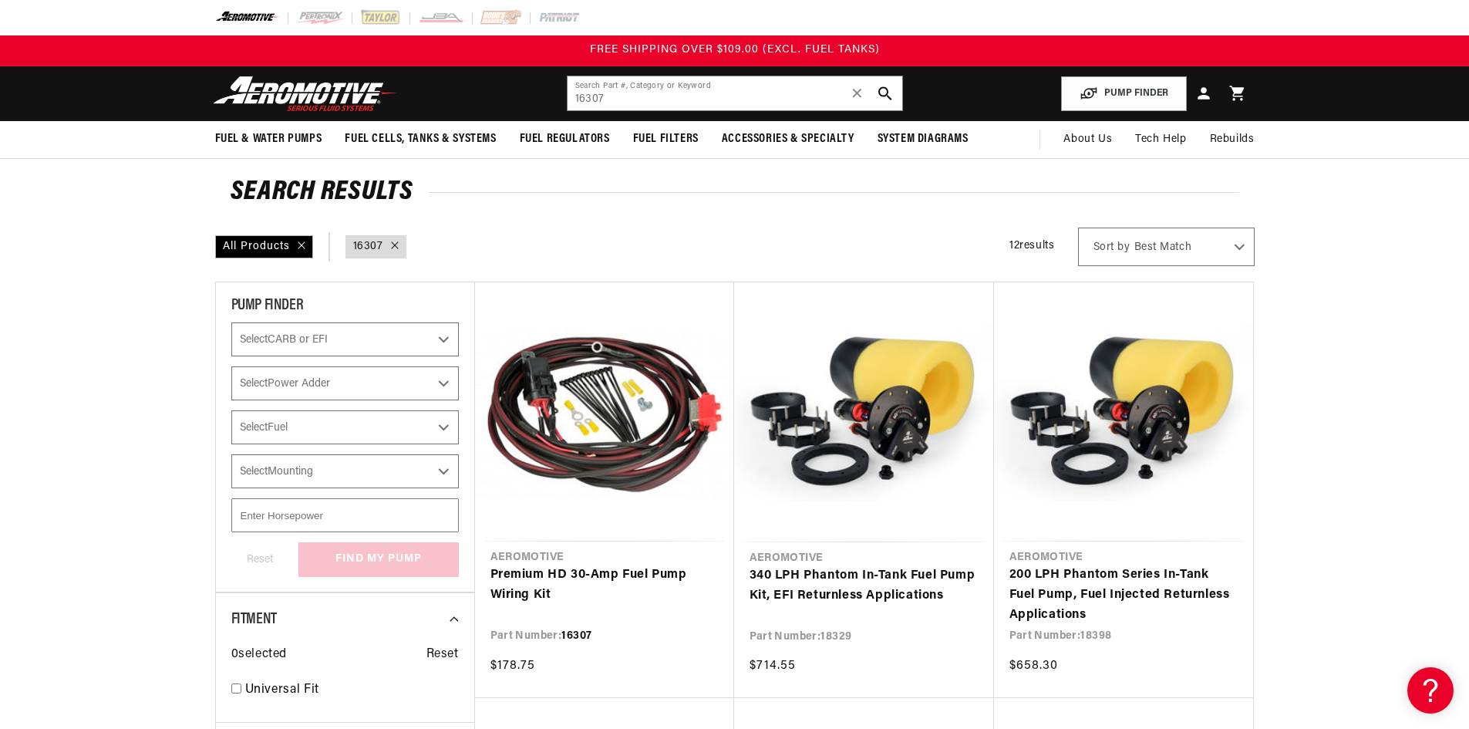
click at [561, 573] on link "Premium HD 30-Amp Fuel Pump Wiring Kit" at bounding box center [604, 584] width 228 height 39
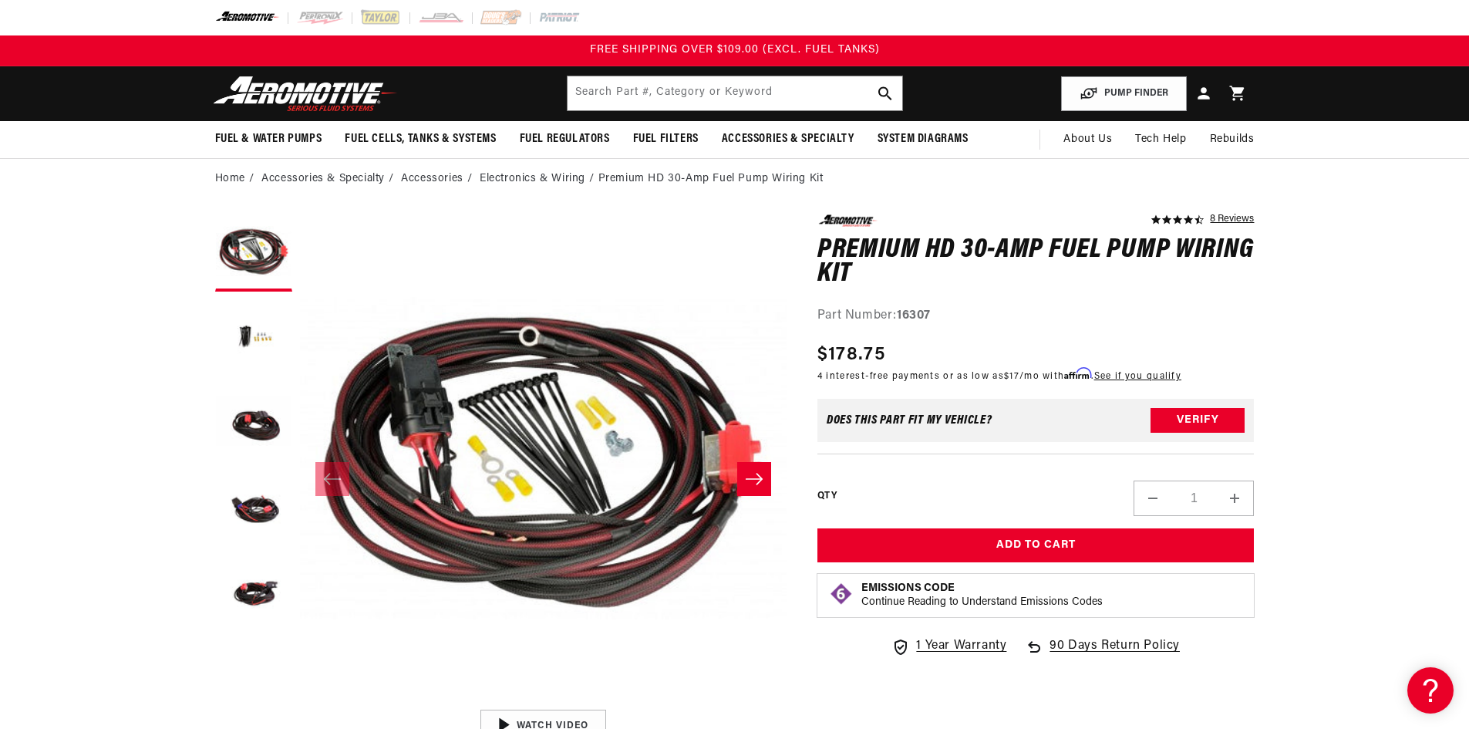
click at [237, 332] on button "Load image 2 in gallery view" at bounding box center [253, 337] width 77 height 77
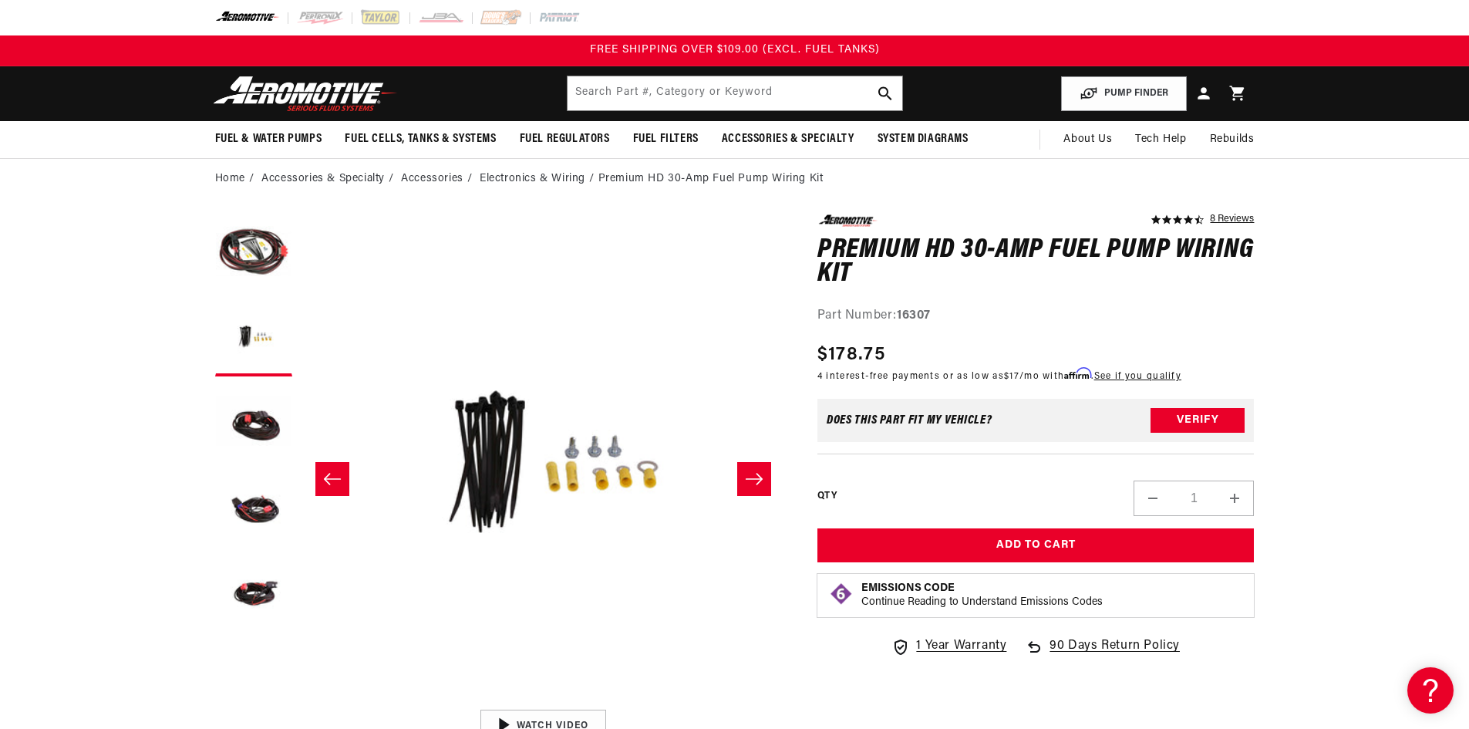
click at [260, 415] on button "Load image 3 in gallery view" at bounding box center [253, 422] width 77 height 77
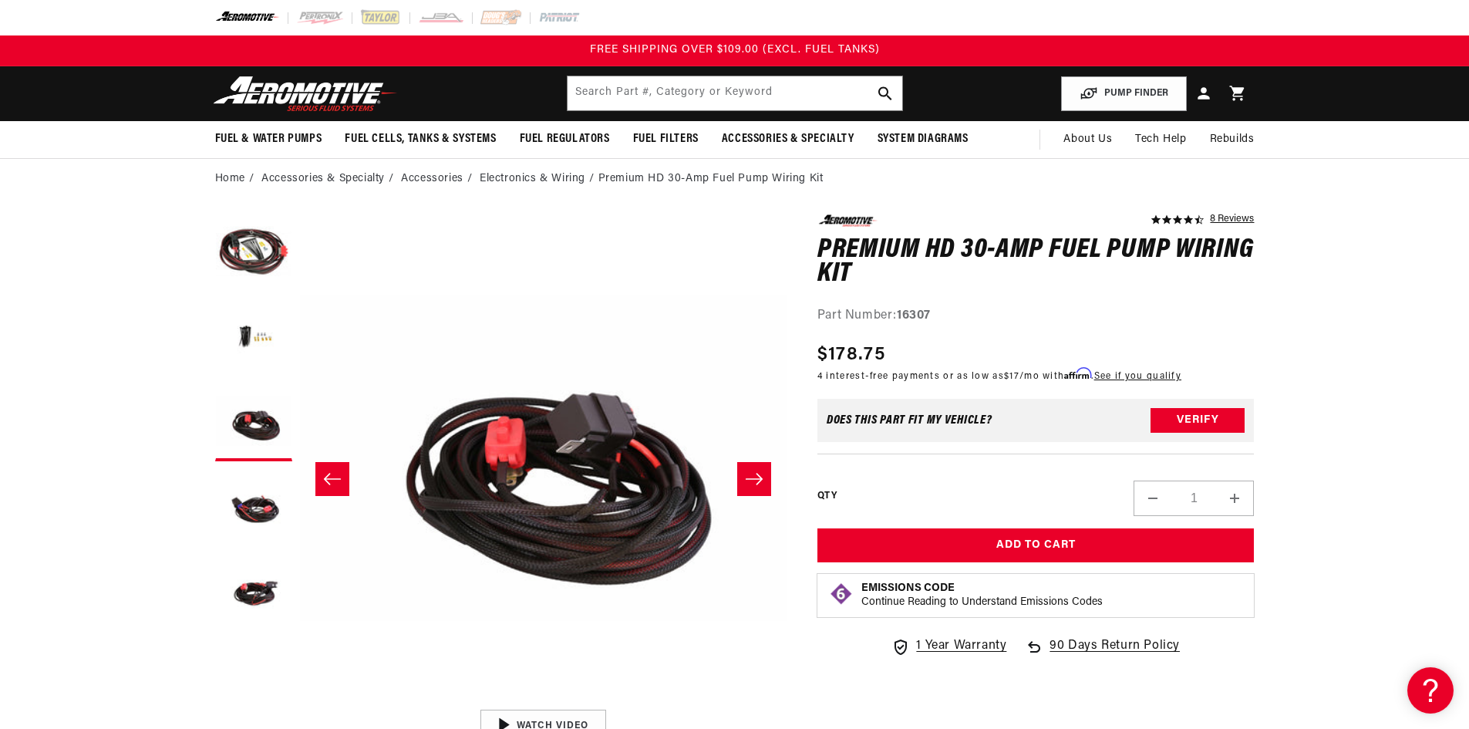
click at [251, 494] on button "Load image 4 in gallery view" at bounding box center [253, 507] width 77 height 77
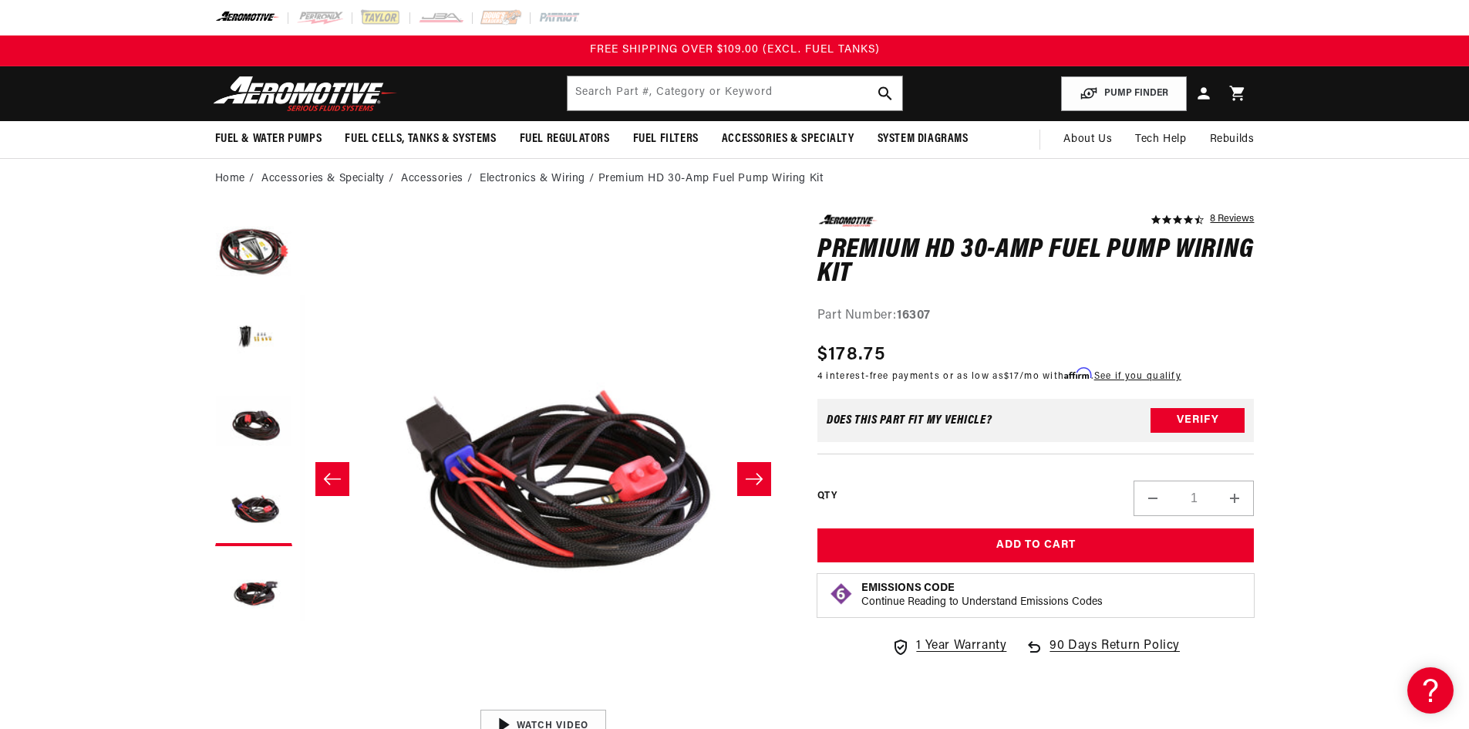
scroll to position [0, 1461]
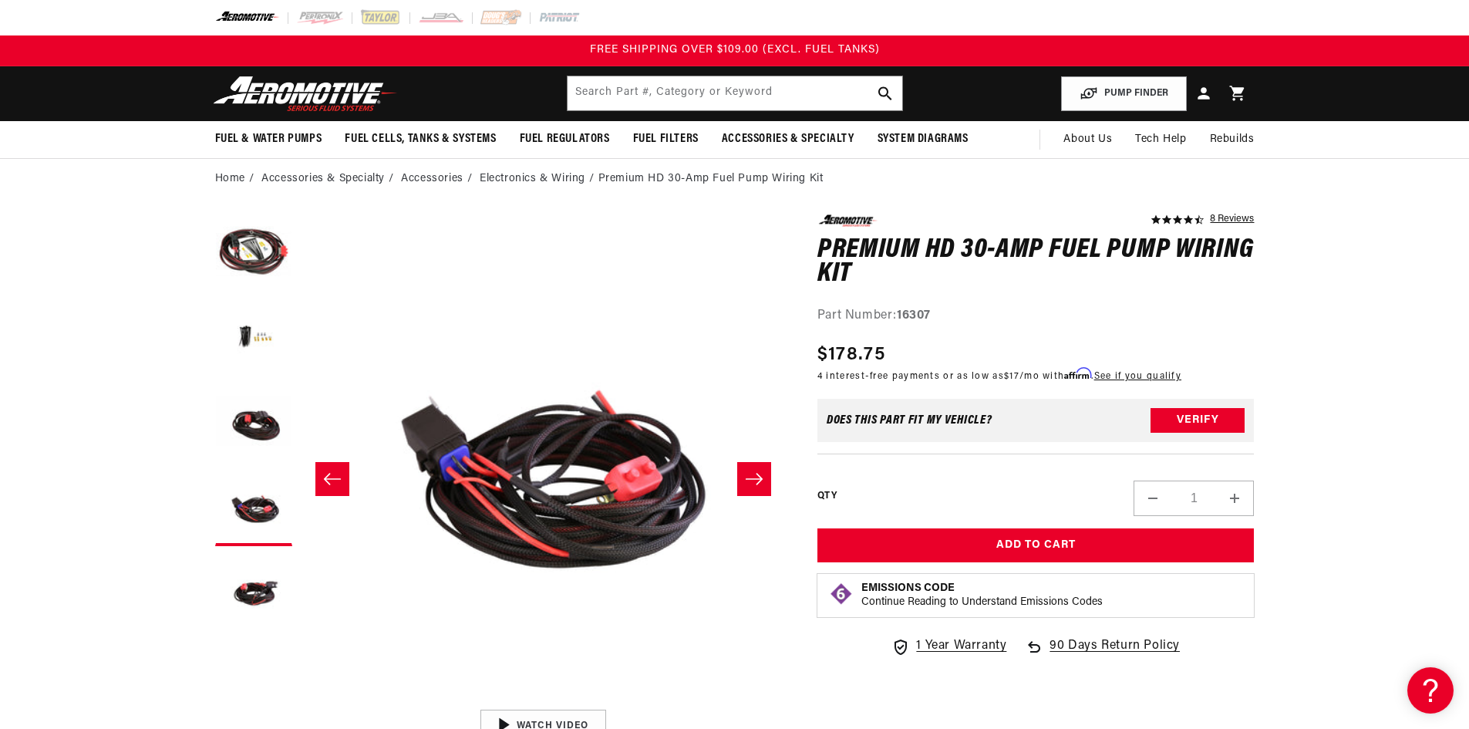
click at [236, 587] on button "Load image 5 in gallery view" at bounding box center [253, 592] width 77 height 77
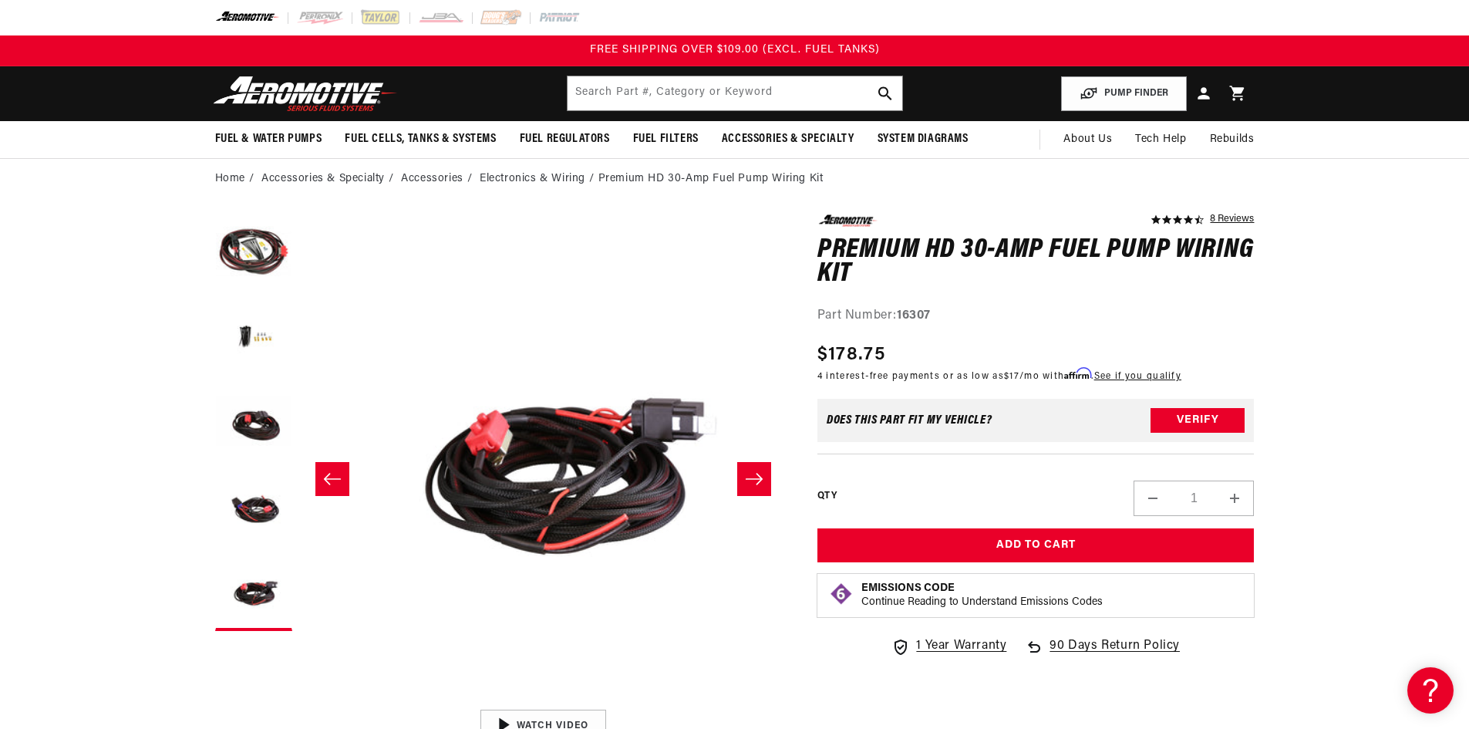
scroll to position [0, 1948]
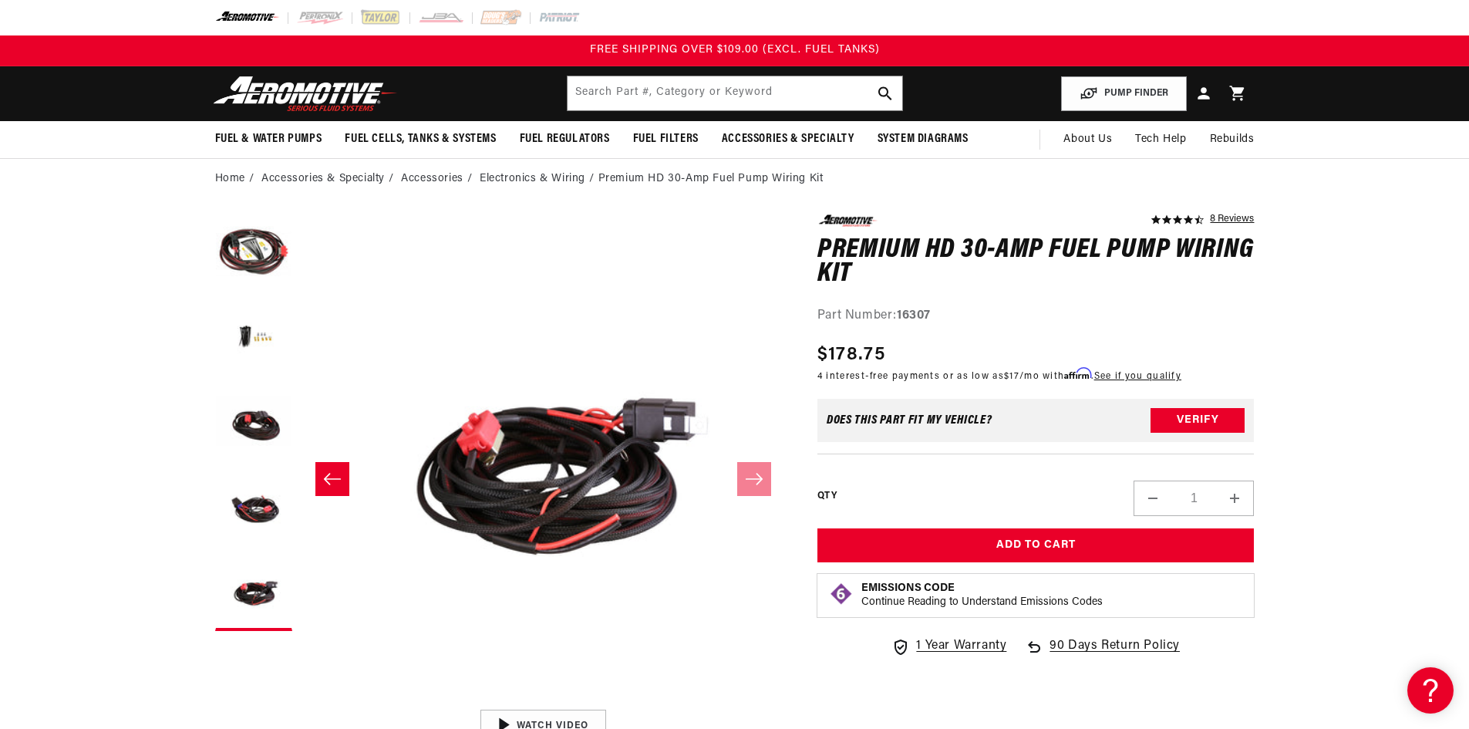
click at [265, 493] on button "Load image 4 in gallery view" at bounding box center [253, 507] width 77 height 77
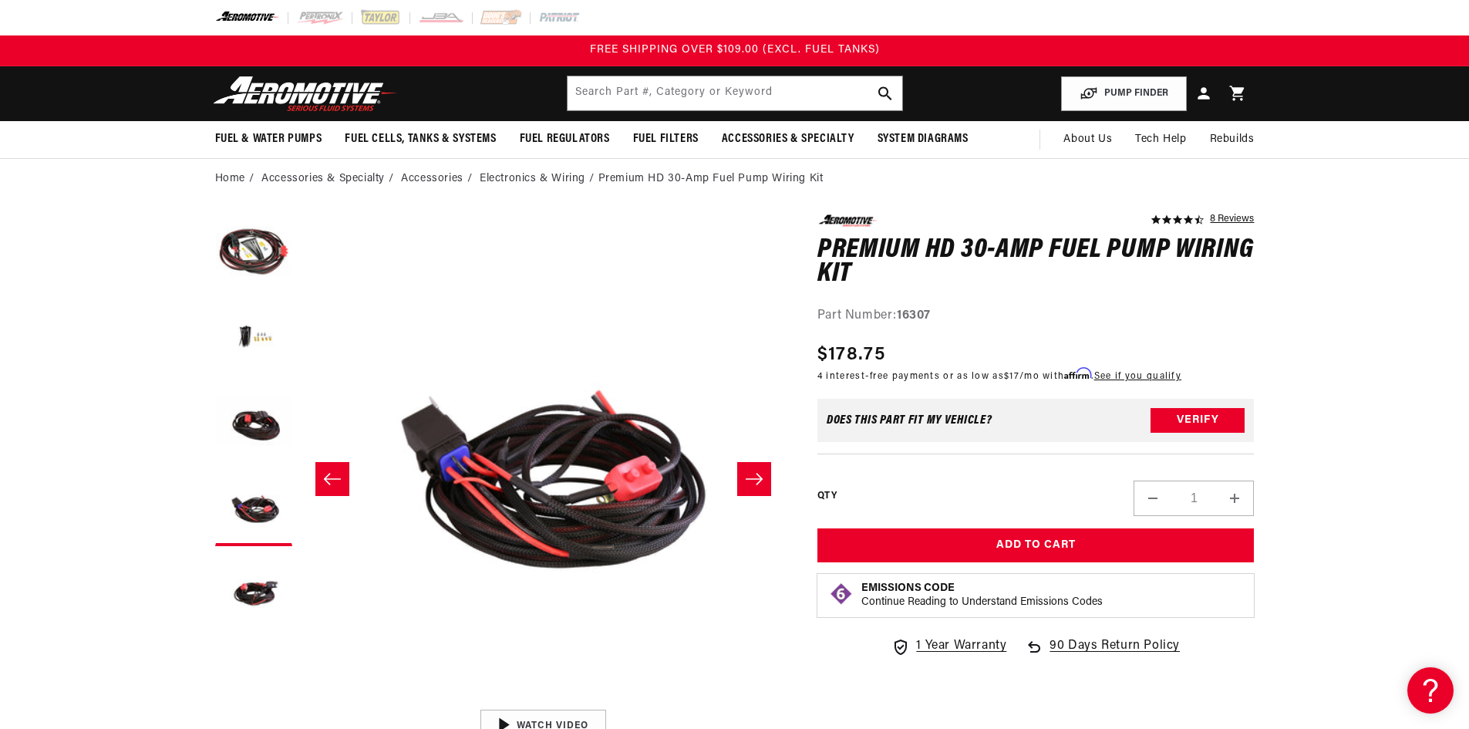
click at [253, 443] on button "Load image 3 in gallery view" at bounding box center [253, 422] width 77 height 77
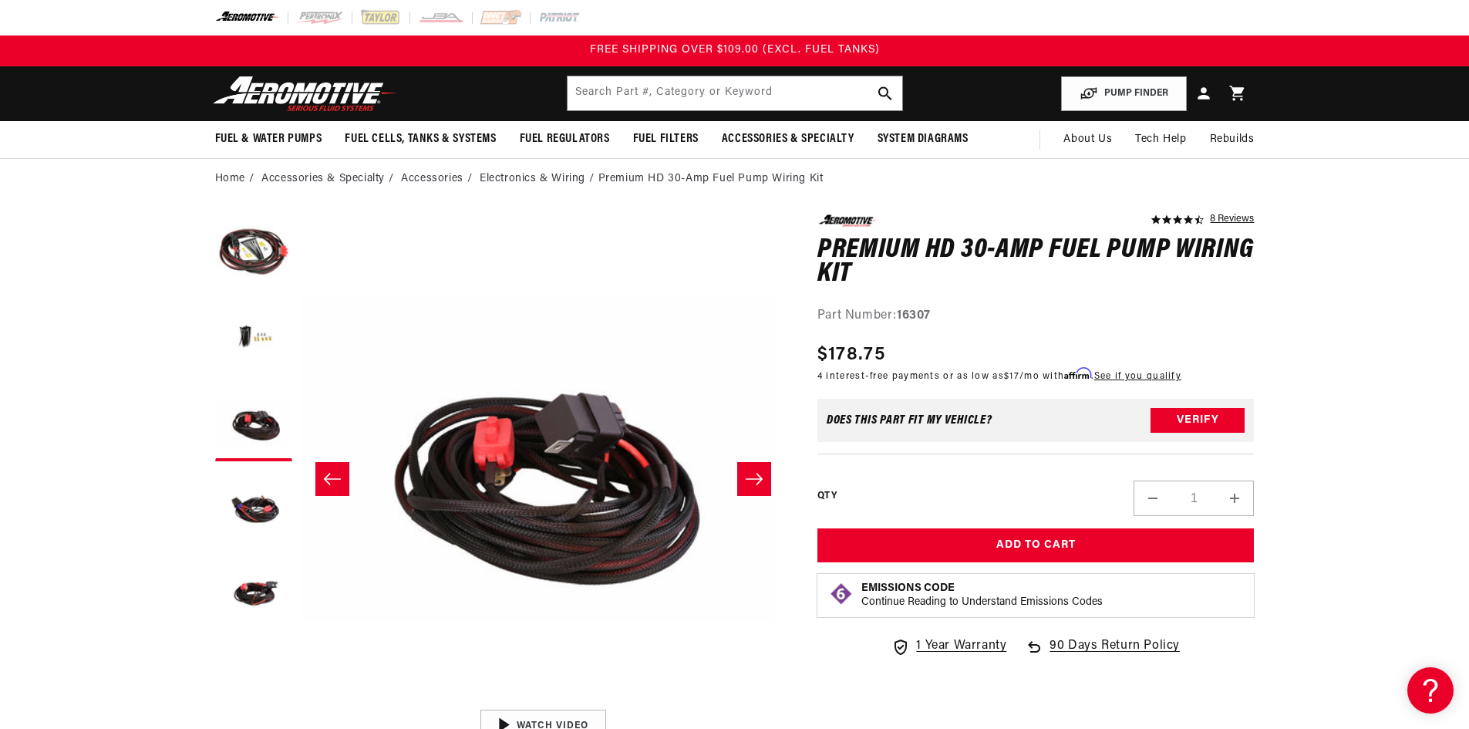
scroll to position [0, 974]
